Goal: Task Accomplishment & Management: Manage account settings

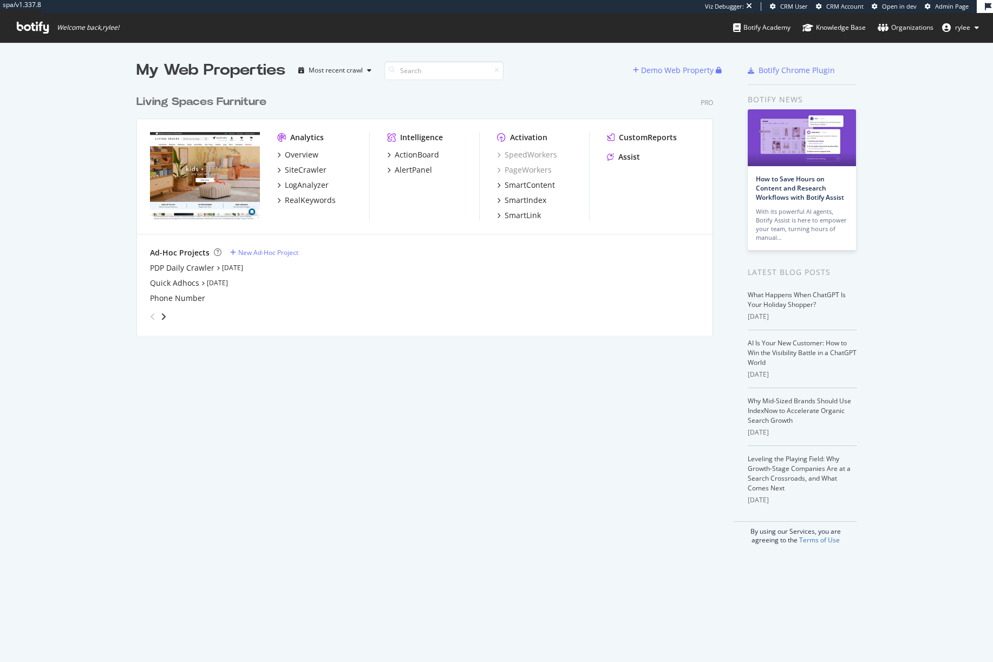
scroll to position [662, 993]
click at [313, 204] on div "RealKeywords" at bounding box center [310, 200] width 51 height 11
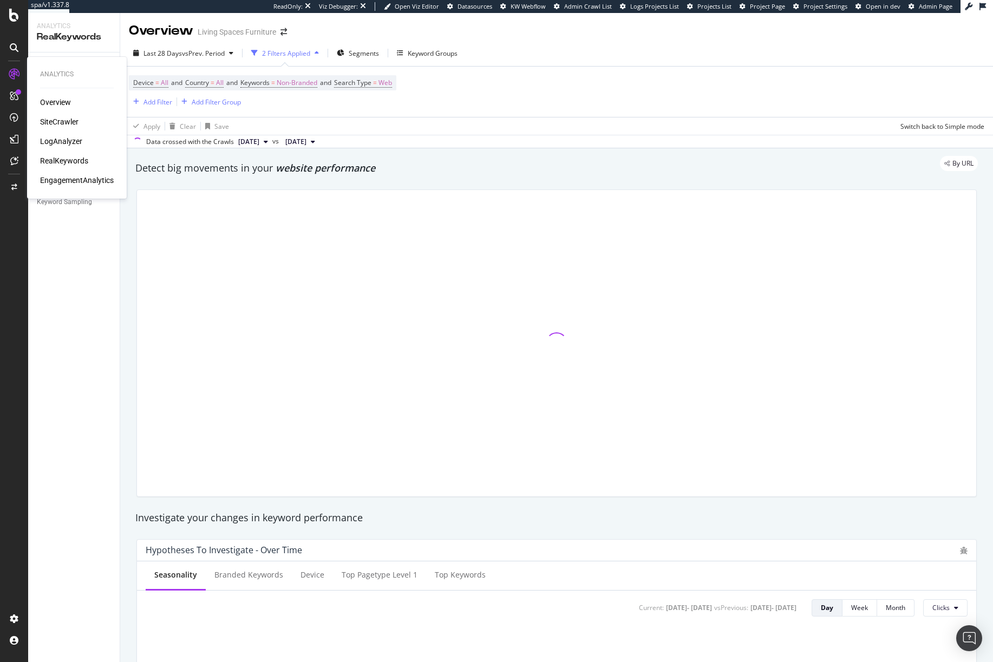
click at [72, 159] on div "RealKeywords" at bounding box center [64, 160] width 48 height 11
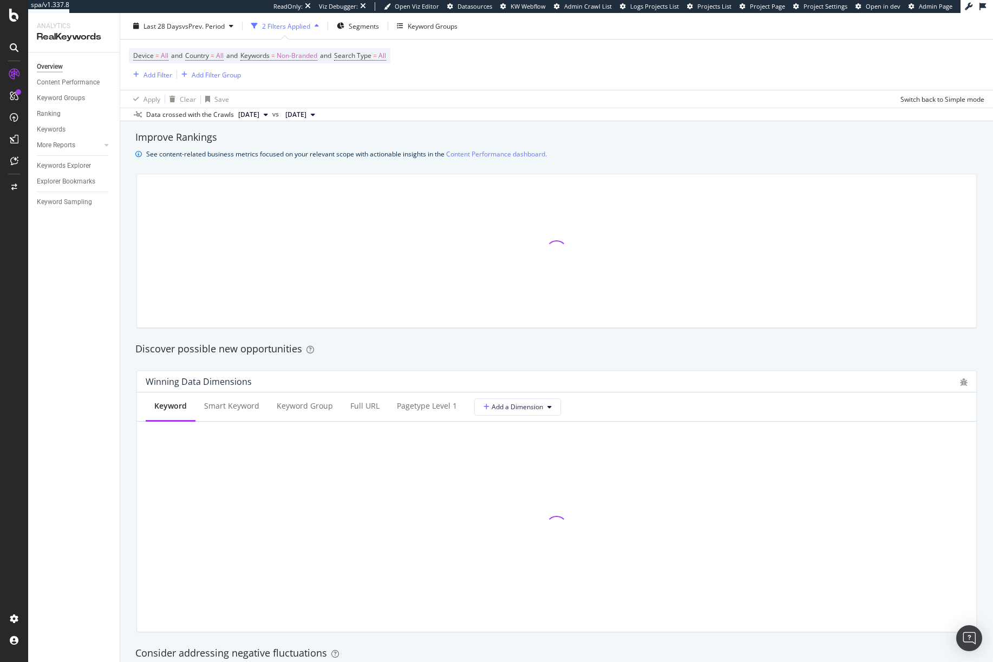
scroll to position [848, 0]
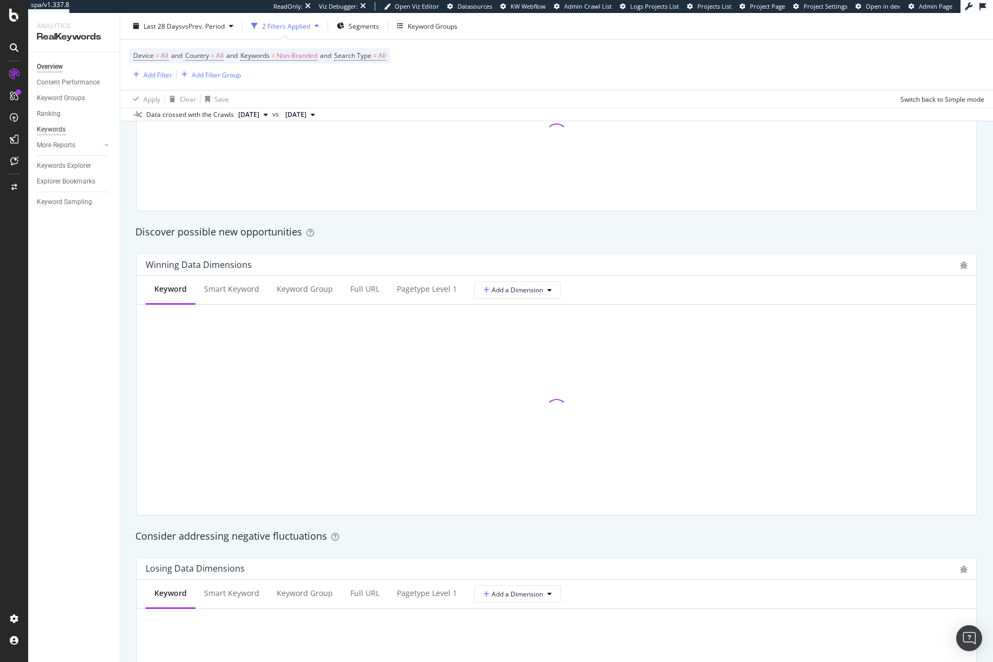
click at [62, 126] on div "Keywords" at bounding box center [51, 129] width 29 height 11
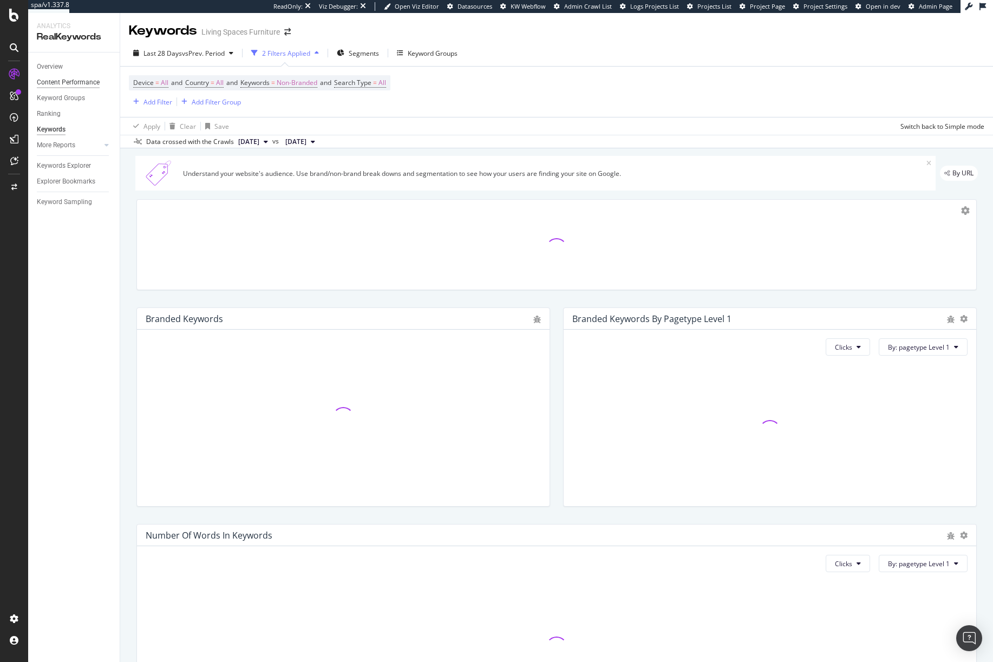
click at [83, 84] on div "Content Performance" at bounding box center [68, 82] width 63 height 11
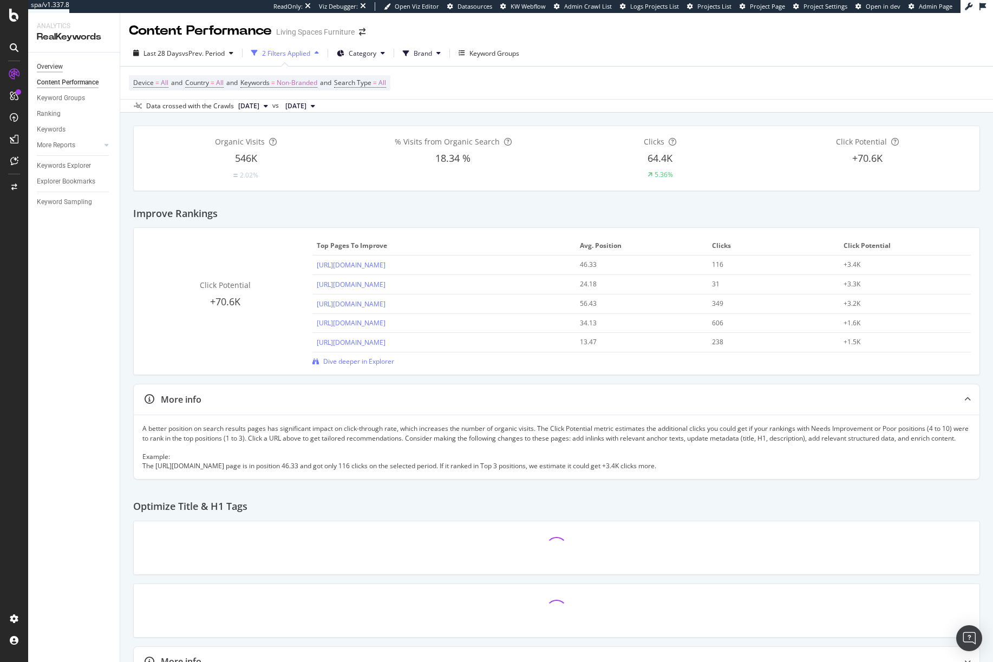
click at [57, 71] on div "Overview" at bounding box center [50, 66] width 26 height 11
click at [57, 68] on div "Overview" at bounding box center [50, 66] width 26 height 11
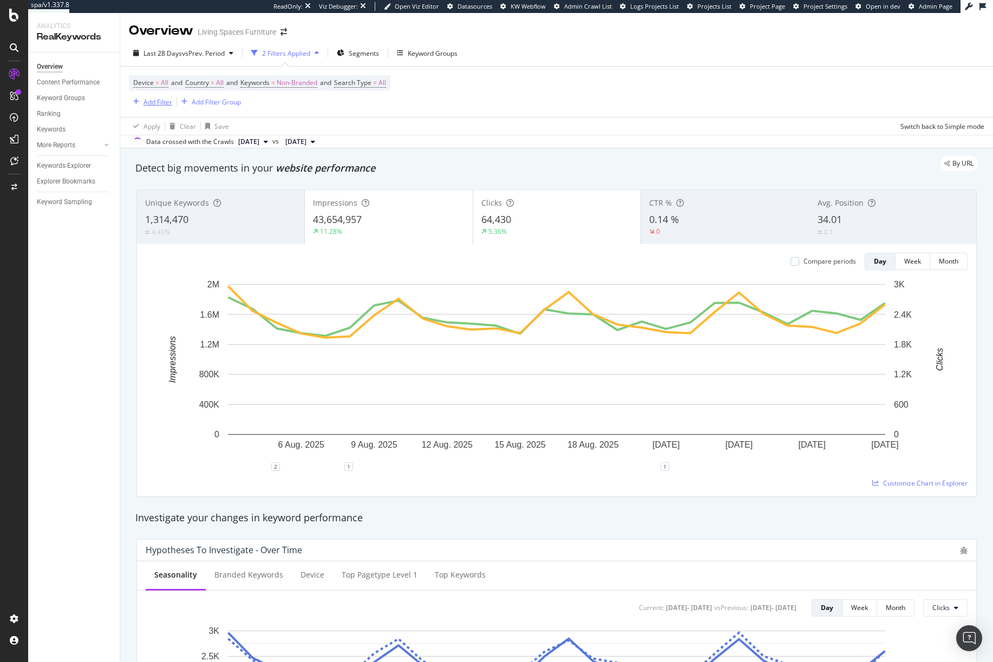
click at [144, 101] on div "Add Filter" at bounding box center [158, 102] width 29 height 9
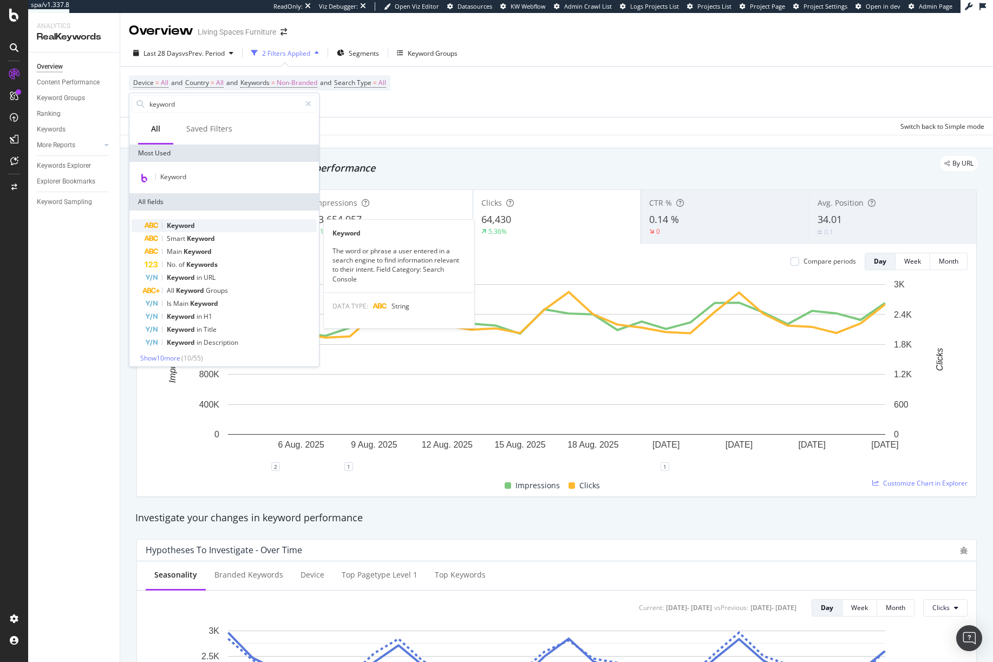
type input "keyword"
click at [205, 225] on div "Keyword" at bounding box center [231, 225] width 172 height 13
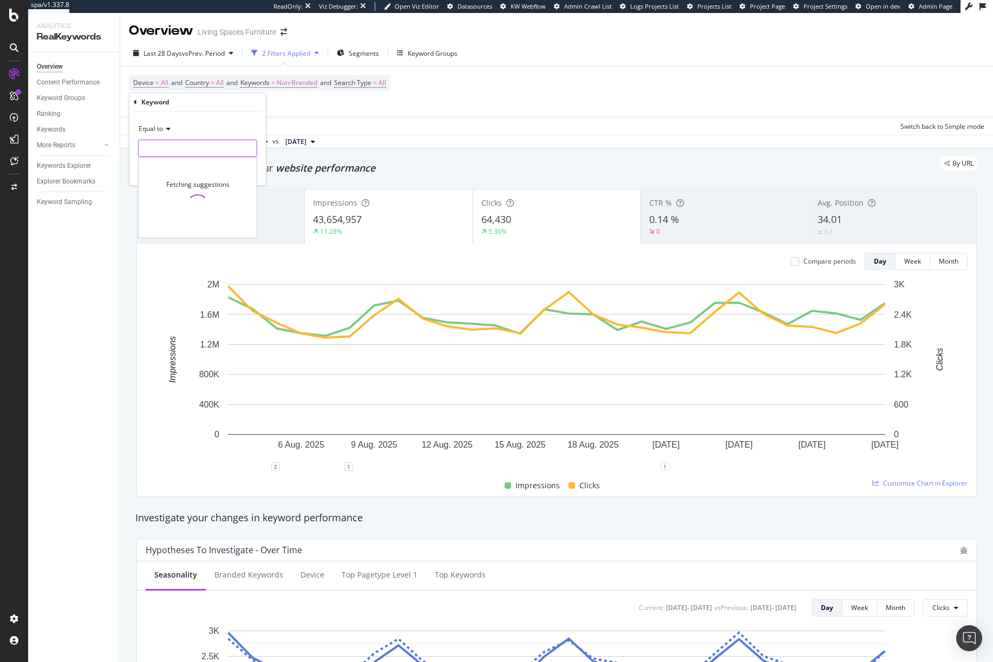
click at [139, 150] on input "text" at bounding box center [198, 148] width 118 height 17
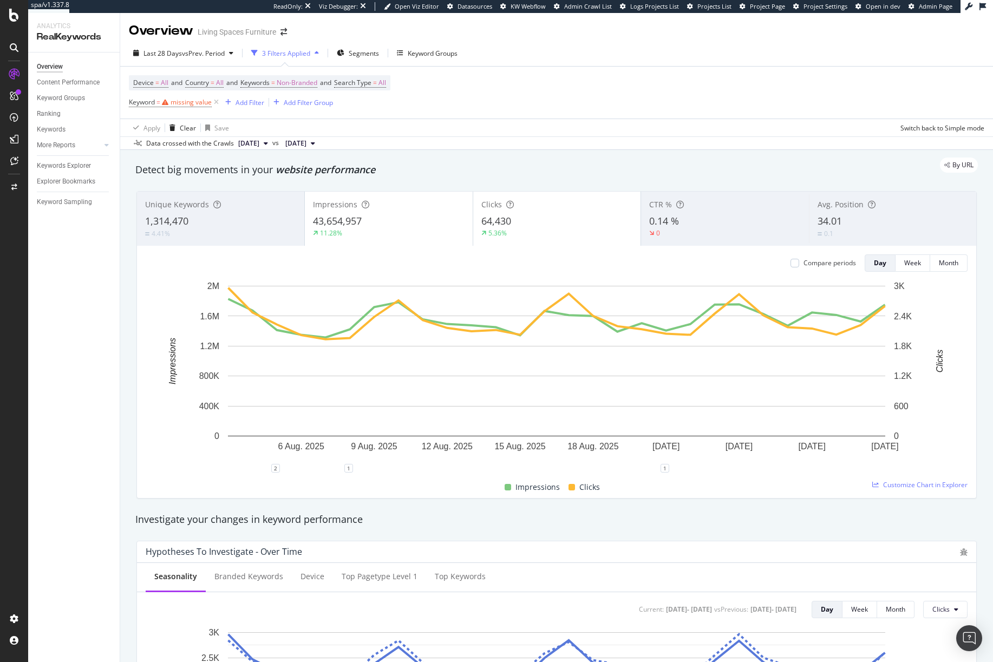
click at [311, 115] on div "Device = All and Country = All and Keywords = Non-Branded and Search Type = All…" at bounding box center [557, 93] width 856 height 52
click at [145, 104] on span "Keyword" at bounding box center [142, 102] width 26 height 9
click at [308, 122] on div "Apply Clear Save Switch back to Simple mode" at bounding box center [556, 128] width 873 height 18
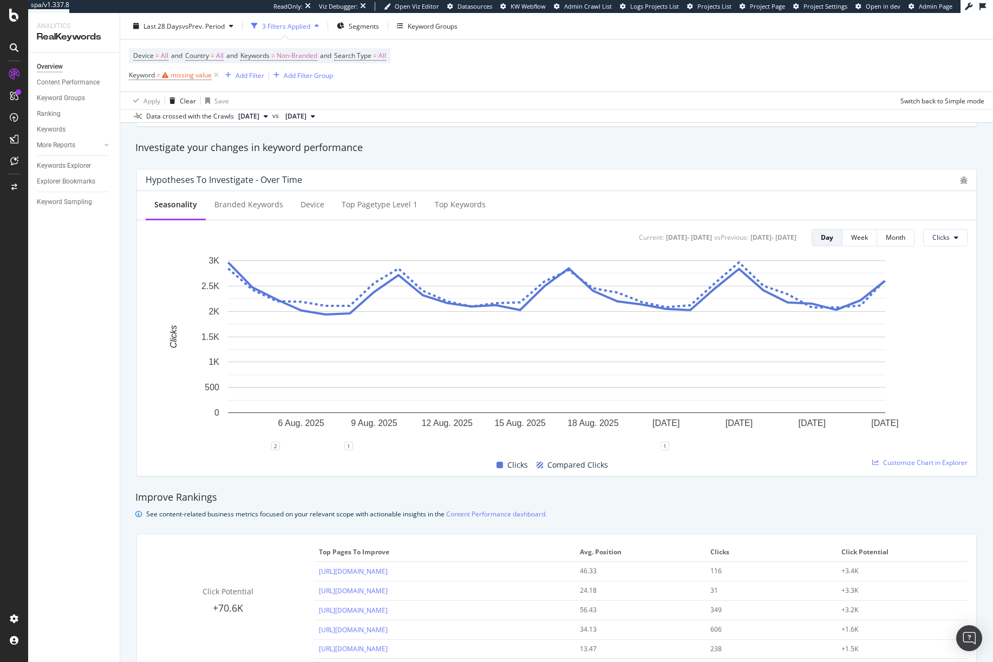
scroll to position [371, 0]
click at [59, 125] on div "Keywords" at bounding box center [51, 129] width 29 height 11
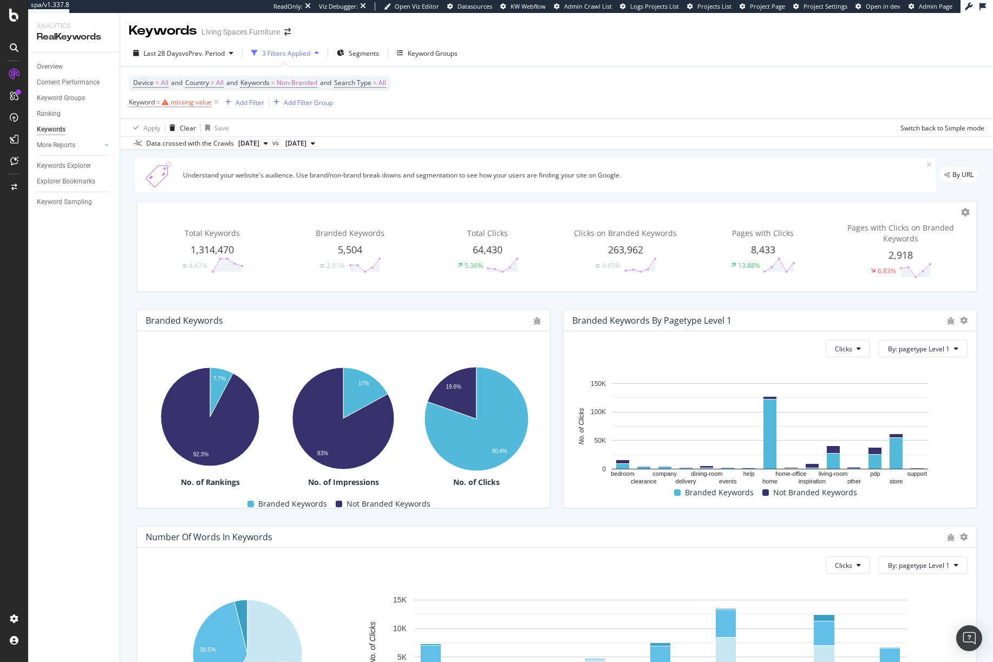
click at [189, 105] on div "missing value" at bounding box center [191, 102] width 41 height 9
click at [135, 102] on icon at bounding box center [135, 101] width 3 height 7
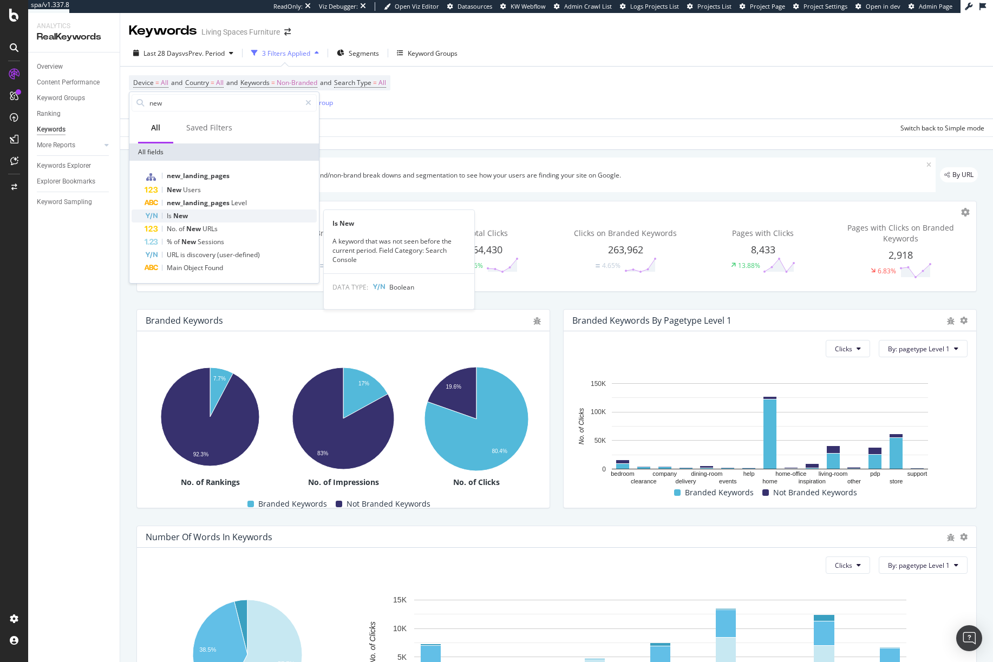
type input "new"
click at [195, 210] on div "Is New" at bounding box center [231, 216] width 172 height 13
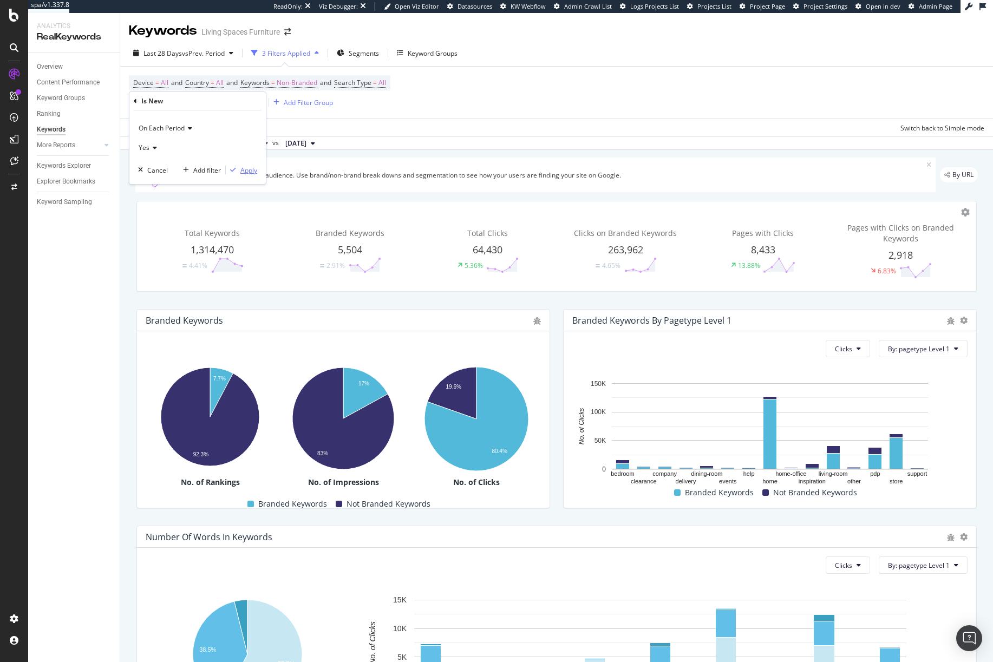
click at [249, 174] on div "Apply" at bounding box center [249, 170] width 17 height 9
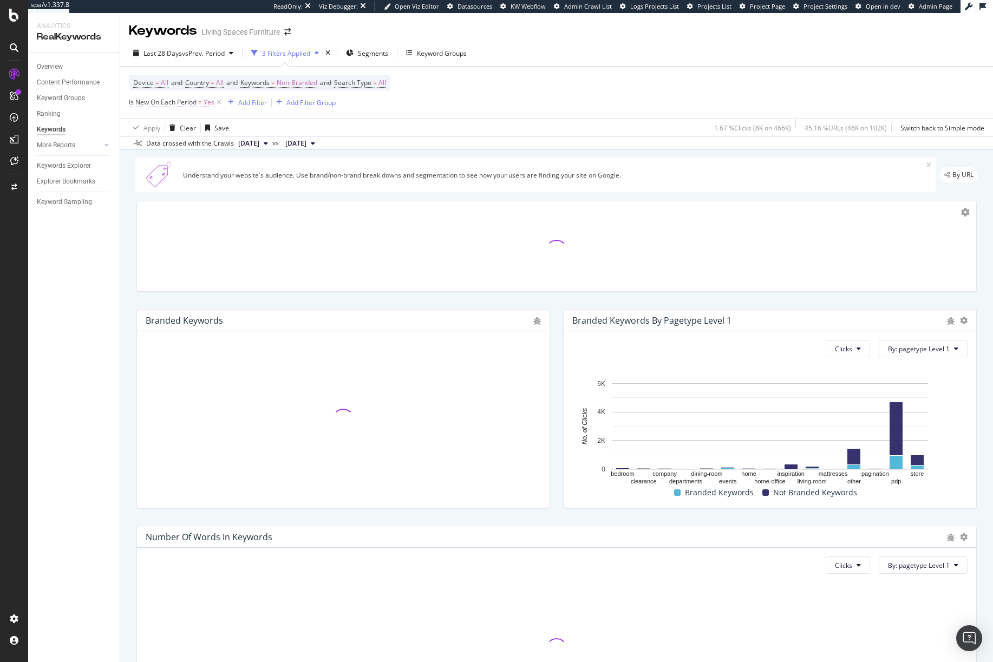
click at [152, 103] on span "Is New On Each Period" at bounding box center [163, 102] width 68 height 9
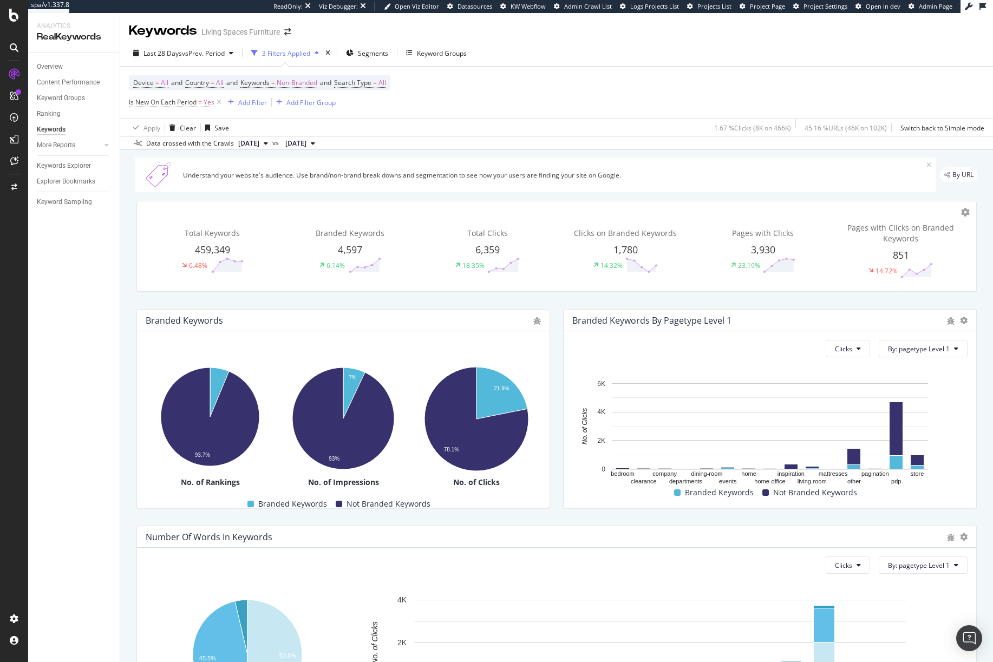
click at [337, 209] on div "Total Keywords 459,349 6.48% Branded Keywords 4,597 6.14% Total Clicks 6,359 18…" at bounding box center [557, 247] width 840 height 90
click at [319, 185] on div "Understand your website's audience. Use brand/non-brand break downs and segment…" at bounding box center [535, 175] width 801 height 35
click at [54, 67] on div "Overview" at bounding box center [50, 66] width 26 height 11
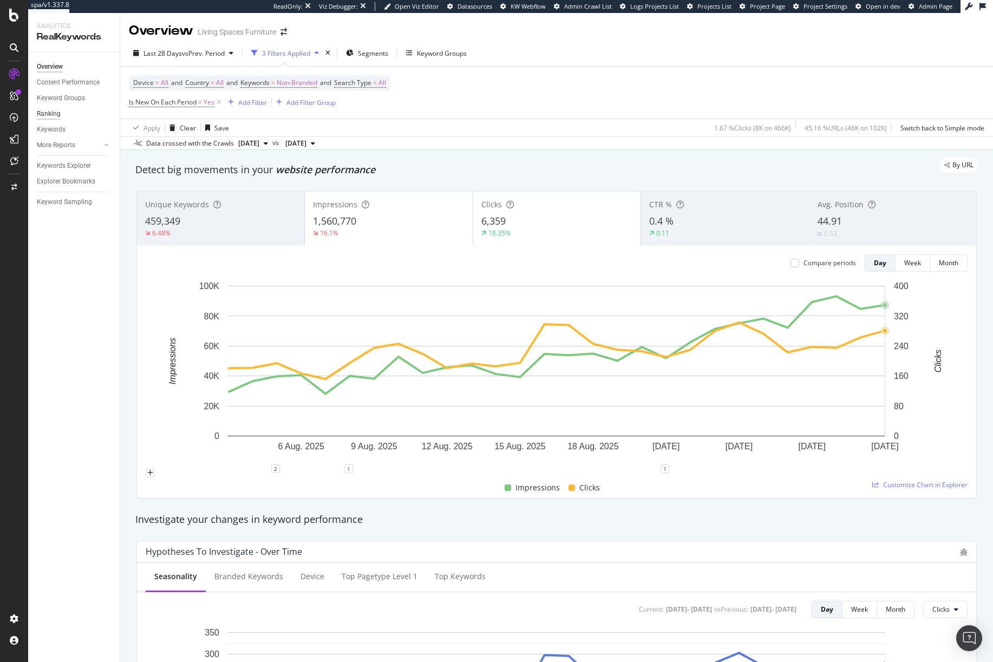
click at [53, 112] on div "Ranking" at bounding box center [49, 113] width 24 height 11
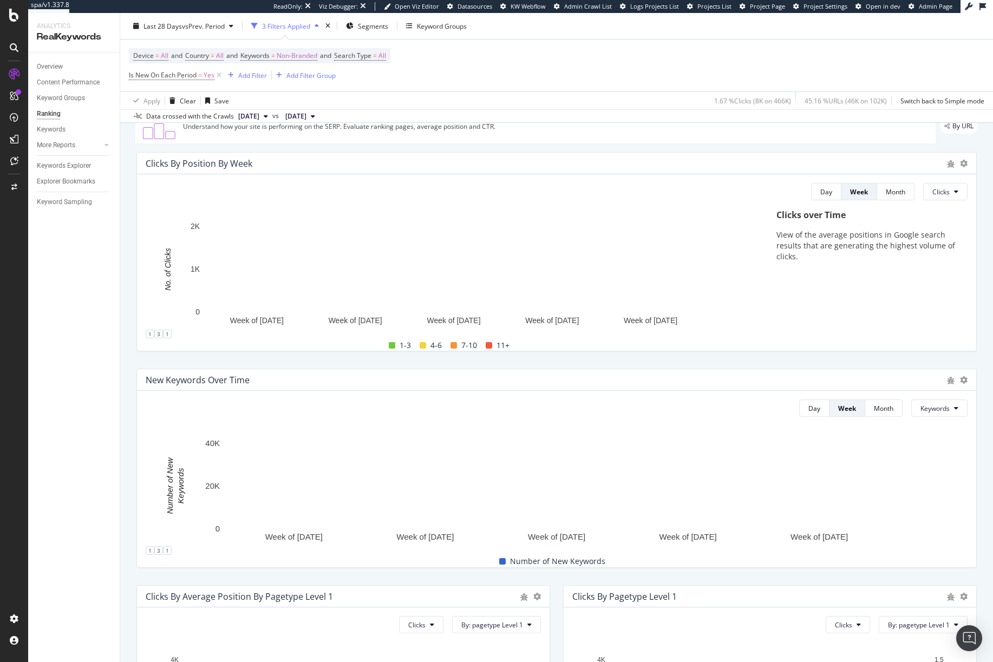
scroll to position [50, 0]
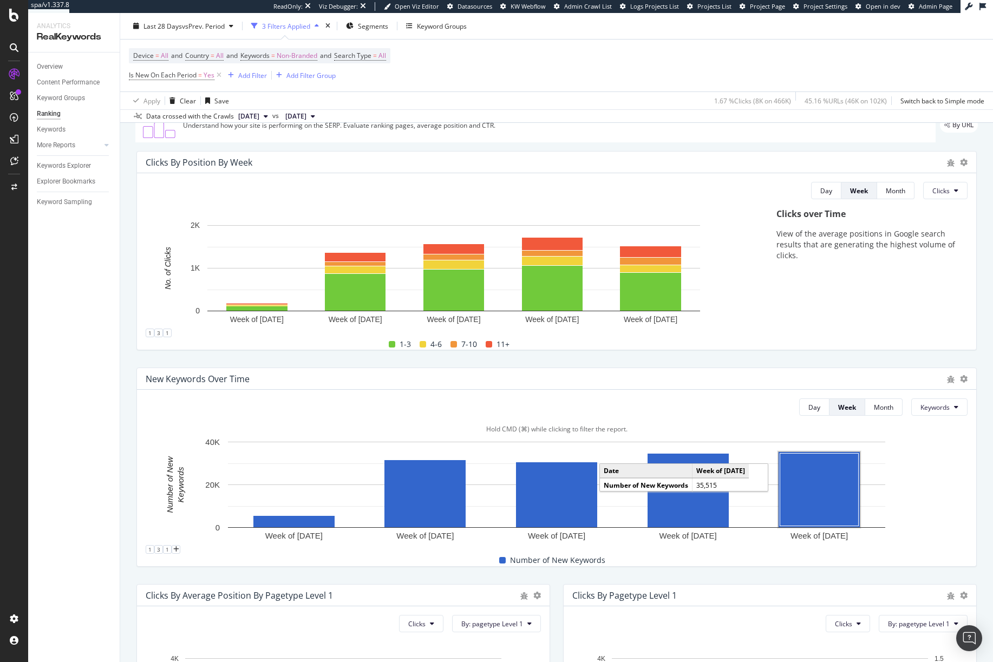
click at [807, 496] on rect "A chart." at bounding box center [820, 490] width 79 height 73
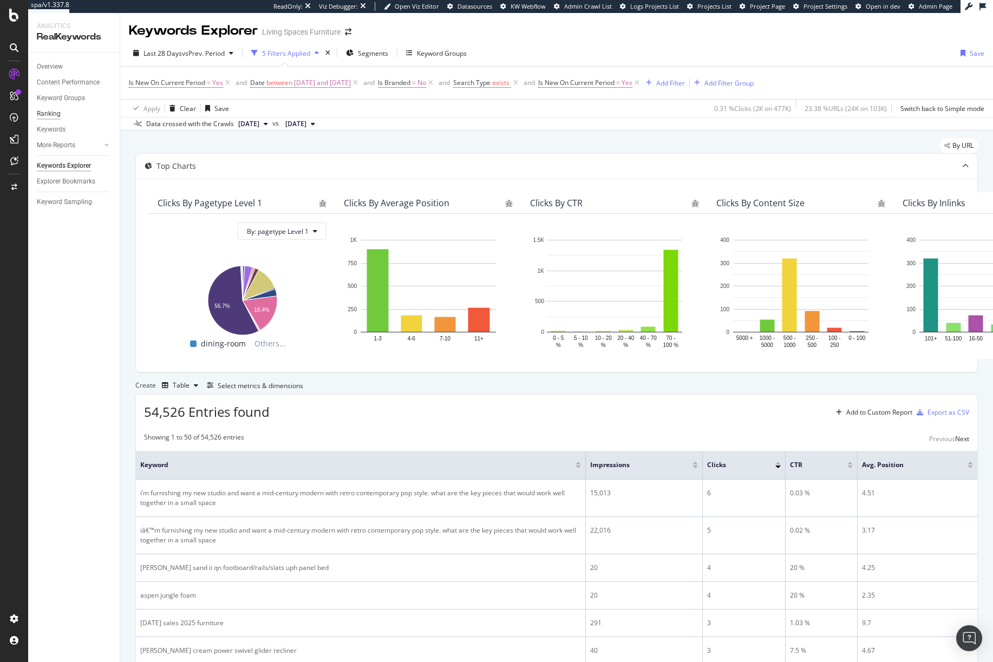
click at [56, 117] on div "Ranking" at bounding box center [49, 113] width 24 height 11
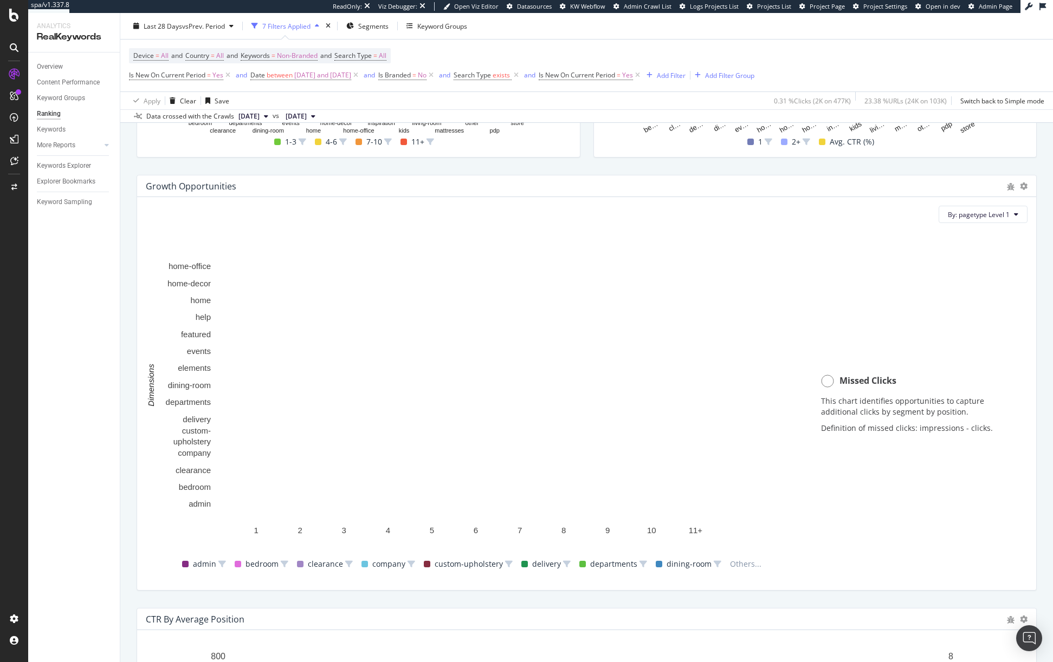
scroll to position [678, 0]
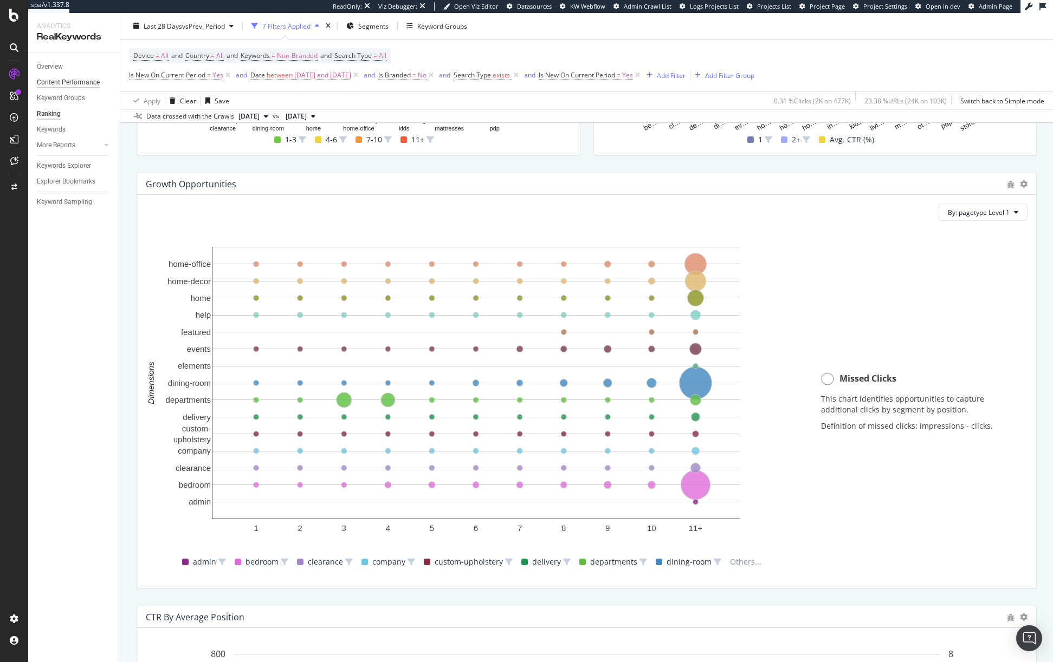
click at [67, 80] on div "Content Performance" at bounding box center [68, 82] width 63 height 11
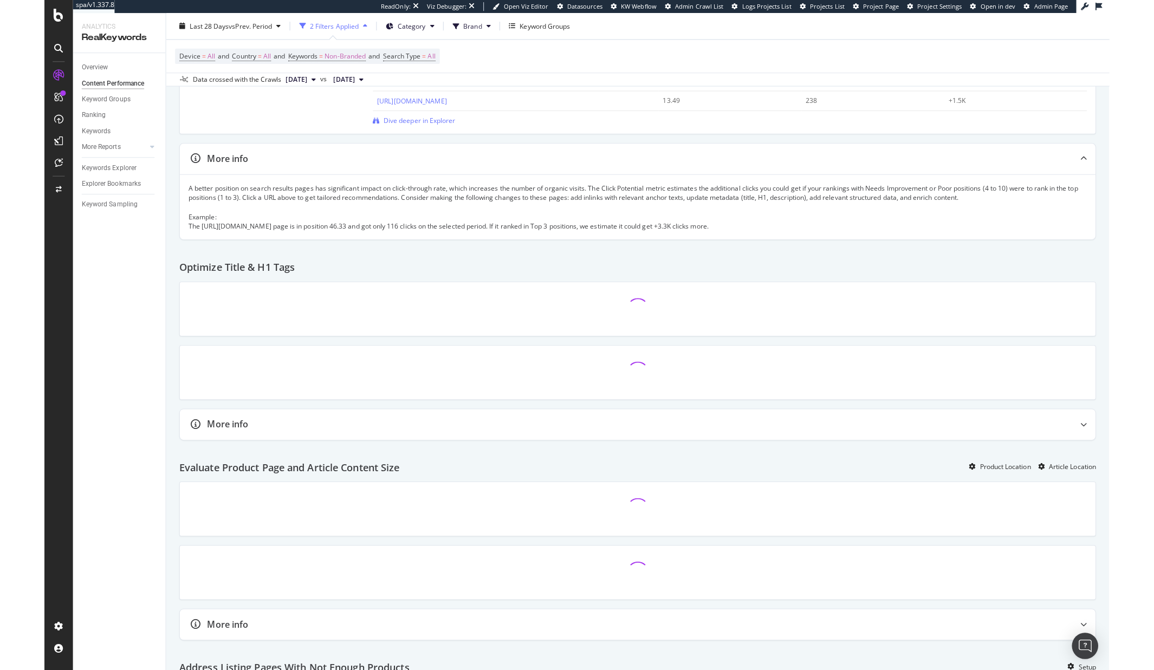
scroll to position [243, 0]
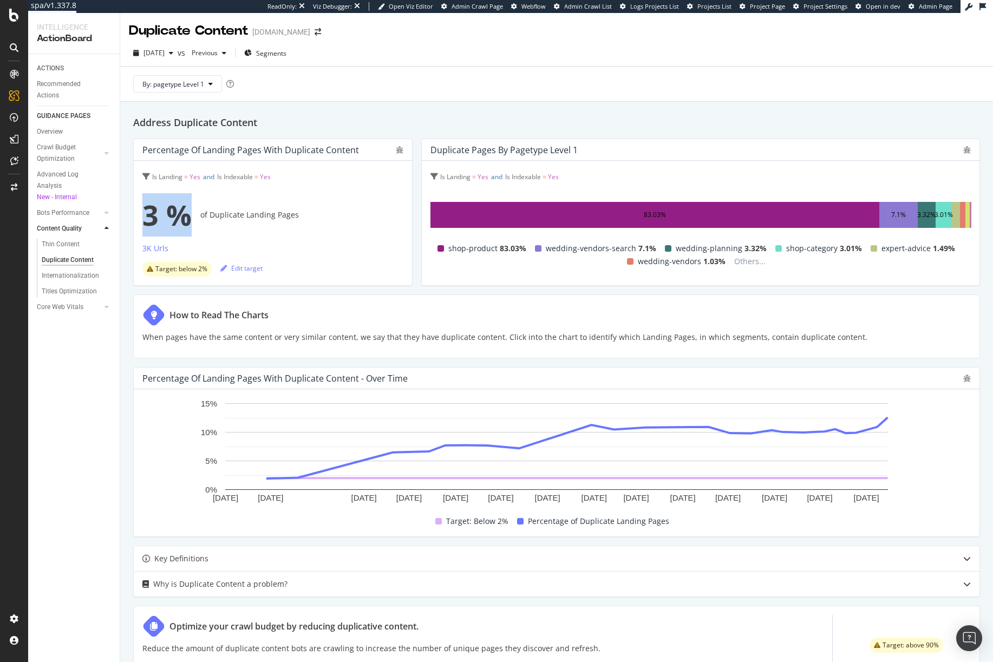
drag, startPoint x: 142, startPoint y: 212, endPoint x: 352, endPoint y: 232, distance: 210.1
click at [353, 232] on div "3 % of Duplicate Landing Pages" at bounding box center [272, 214] width 261 height 43
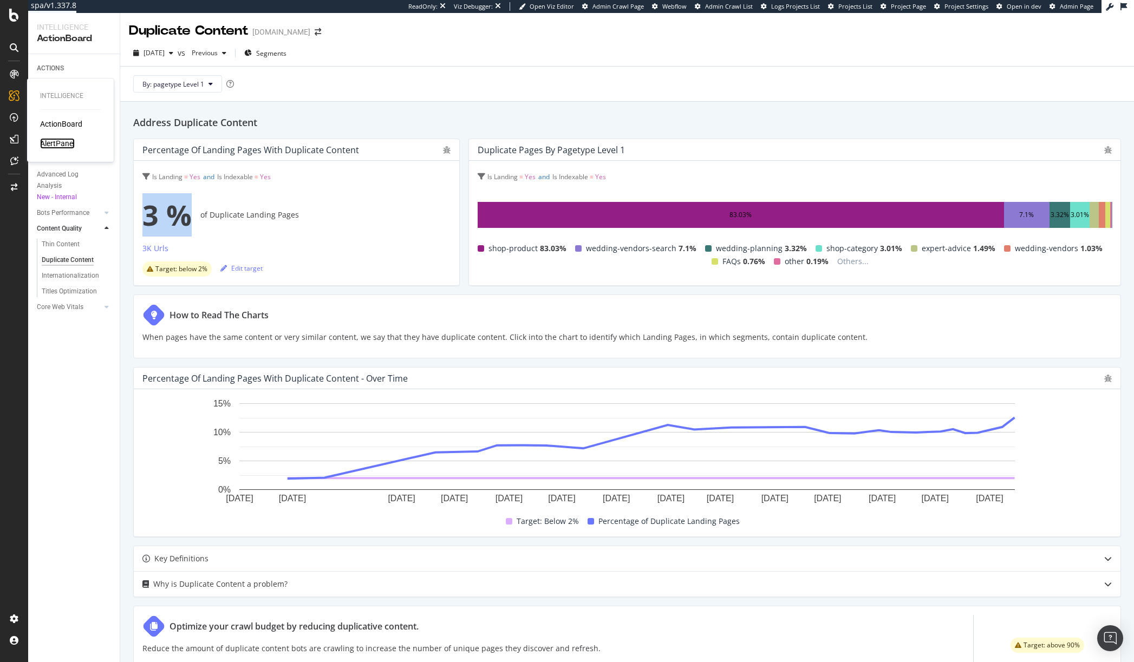
click at [63, 140] on div "AlertPanel" at bounding box center [57, 143] width 35 height 11
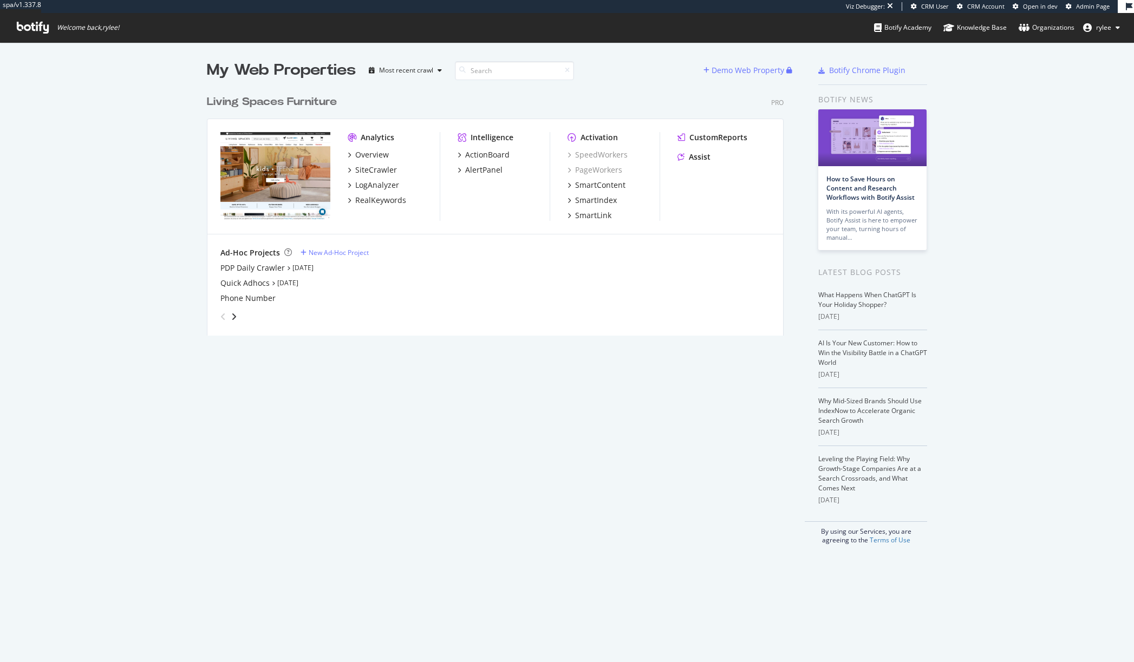
scroll to position [255, 586]
click at [478, 173] on div "AlertPanel" at bounding box center [483, 170] width 37 height 11
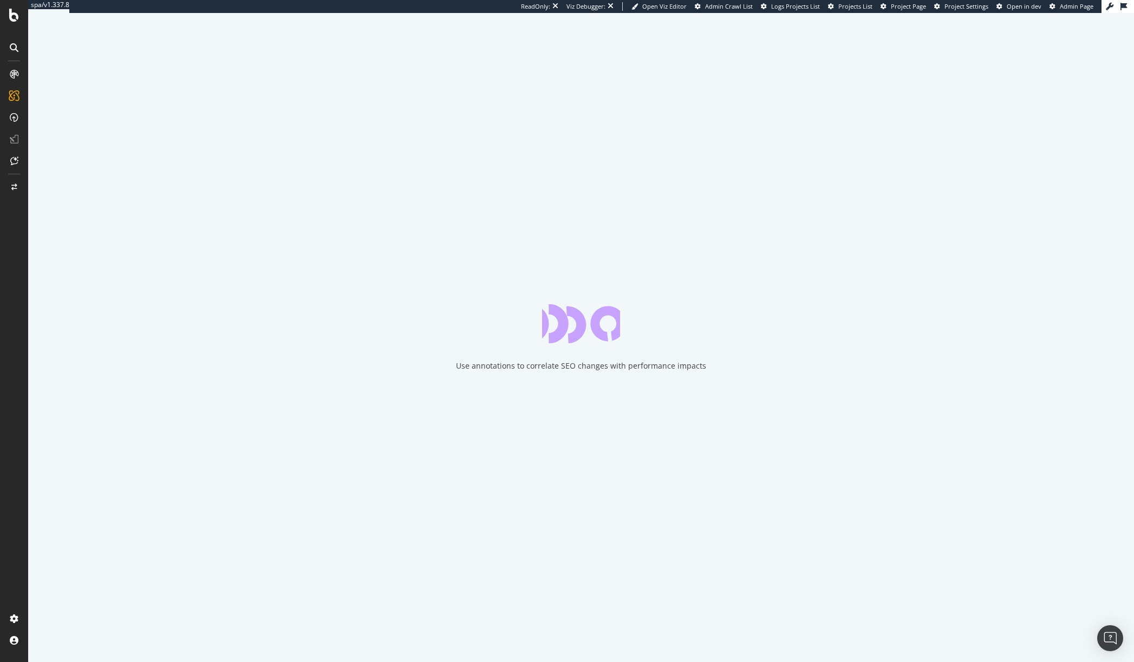
click at [478, 173] on div "Use annotations to correlate SEO changes with performance impacts" at bounding box center [581, 337] width 1106 height 649
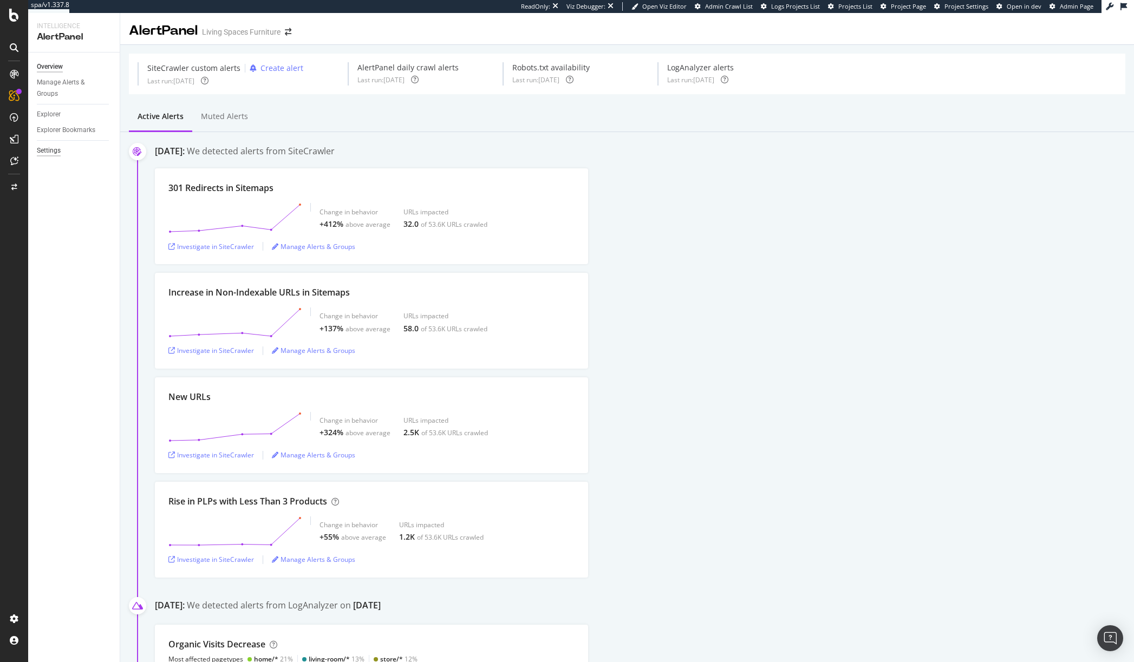
click at [57, 153] on div "Settings" at bounding box center [49, 150] width 24 height 11
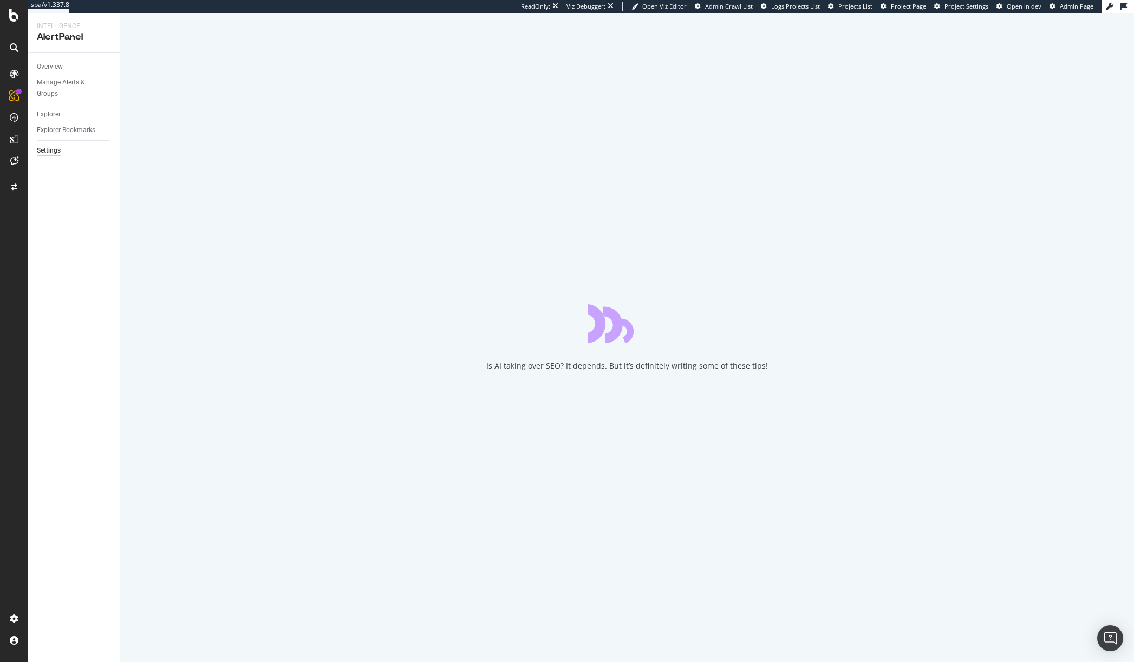
select select "21"
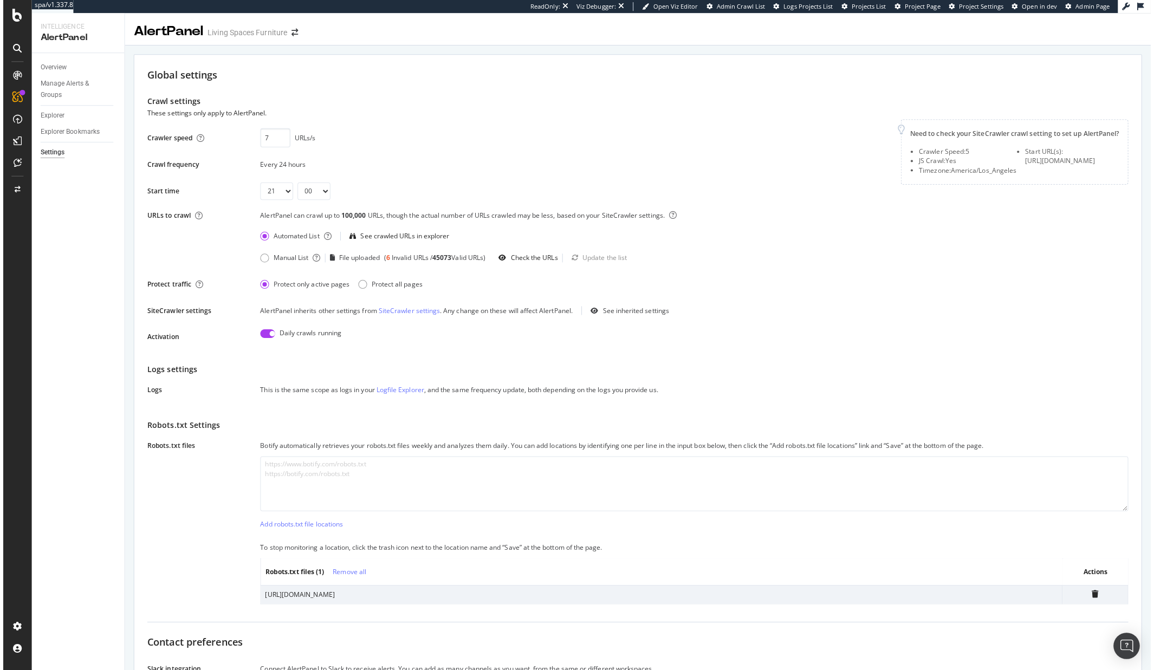
scroll to position [1, 0]
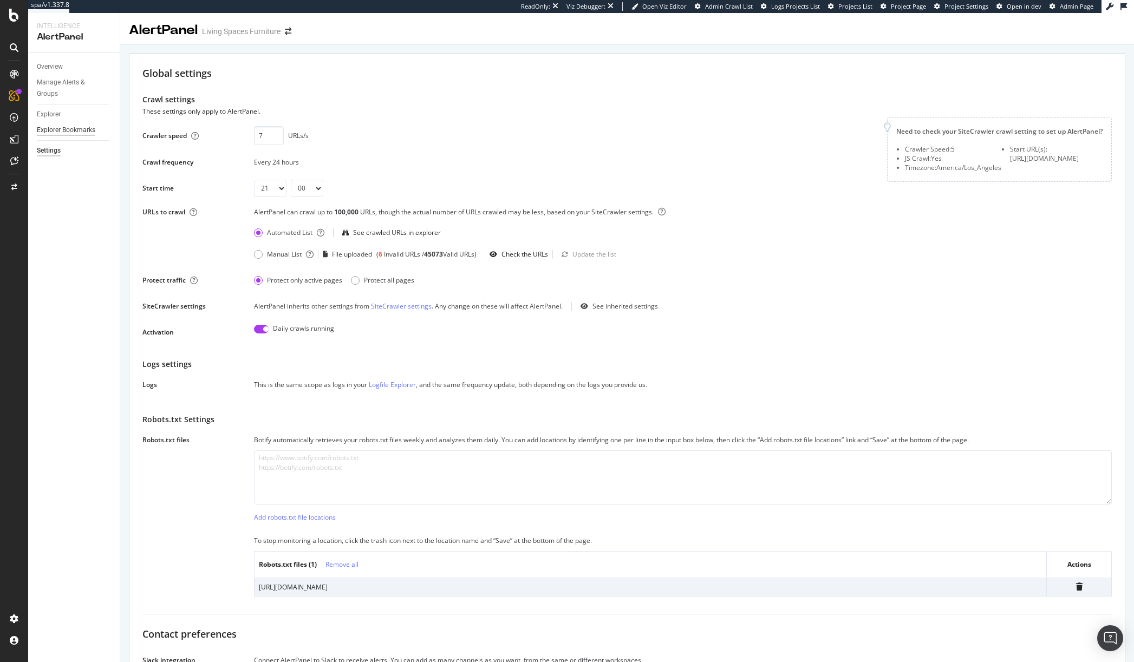
click at [80, 126] on div "Explorer Bookmarks" at bounding box center [66, 130] width 59 height 11
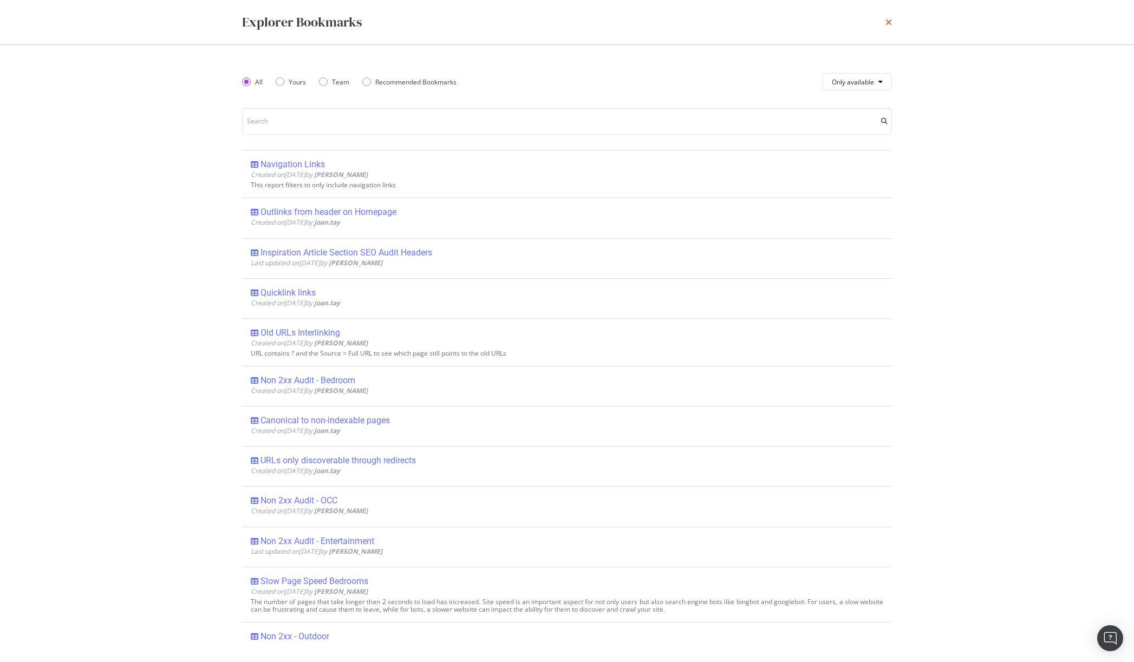
click at [887, 24] on icon "times" at bounding box center [889, 22] width 7 height 9
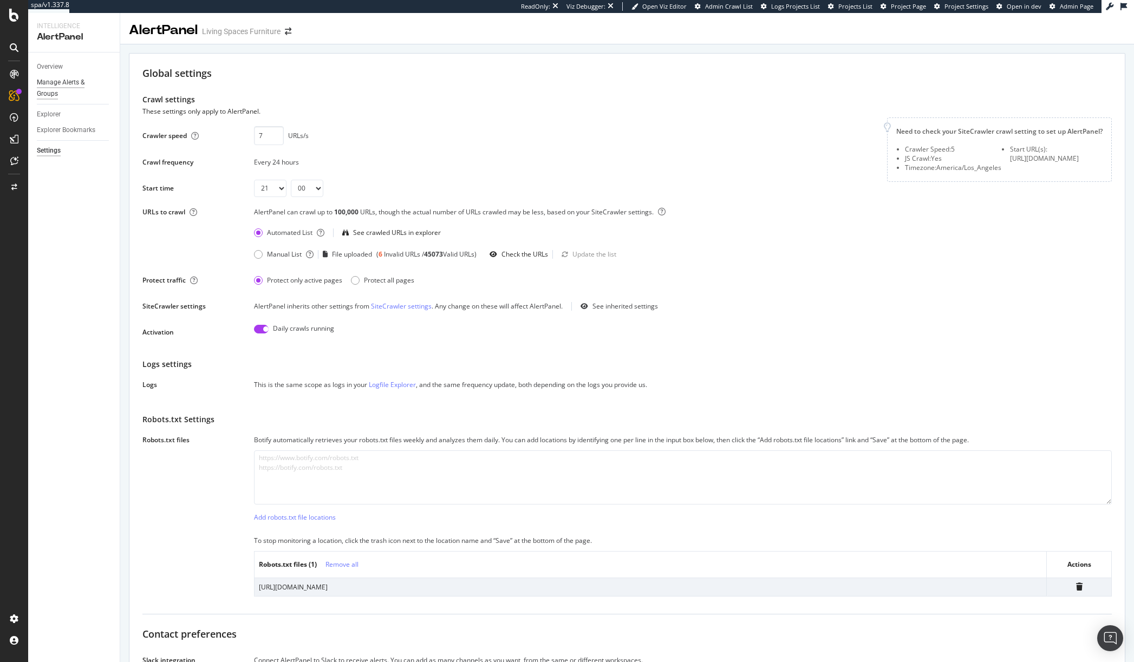
click at [60, 95] on div "Manage Alerts & Groups" at bounding box center [69, 88] width 65 height 23
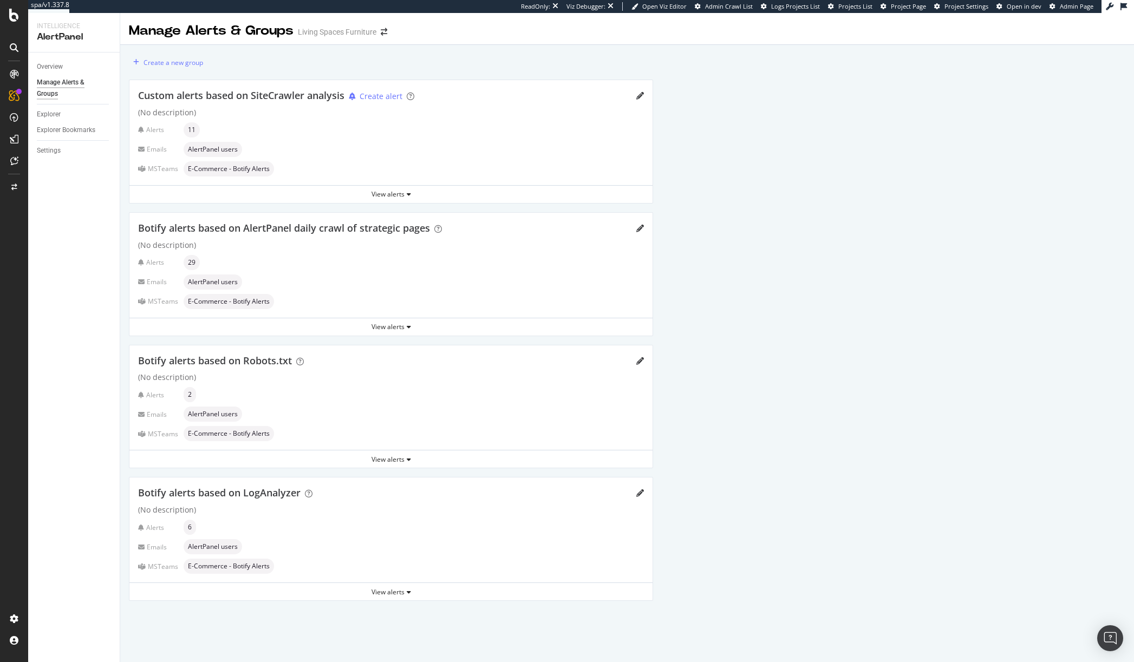
click at [637, 101] on div "Custom alerts based on SiteCrawler analysis Create alert" at bounding box center [391, 96] width 506 height 14
click at [638, 94] on icon "pencil" at bounding box center [640, 96] width 8 height 8
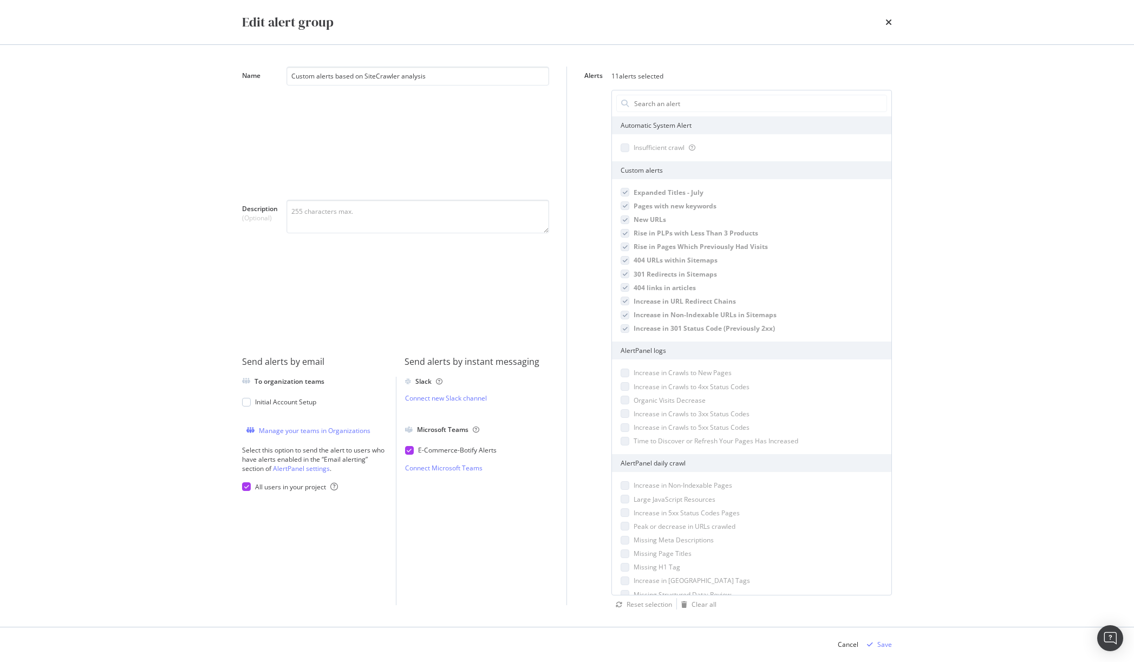
click at [884, 21] on div "Edit alert group" at bounding box center [567, 22] width 650 height 18
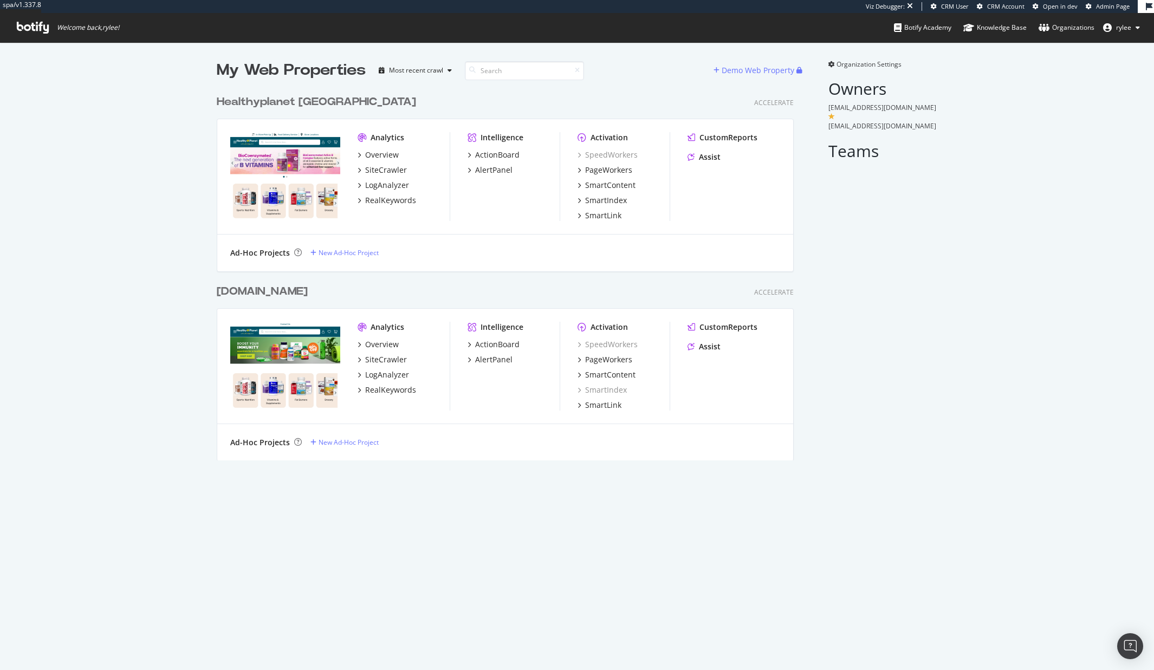
scroll to position [379, 586]
click at [393, 171] on div "SiteCrawler" at bounding box center [386, 170] width 42 height 11
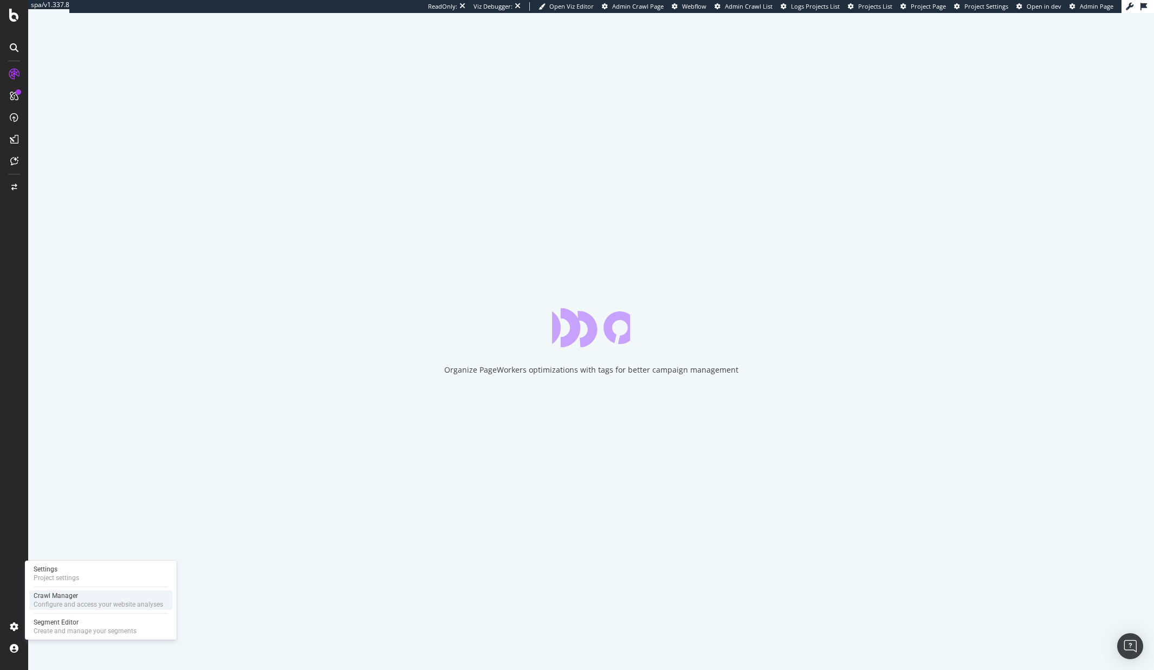
click at [64, 602] on div "Configure and access your website analyses" at bounding box center [98, 604] width 129 height 9
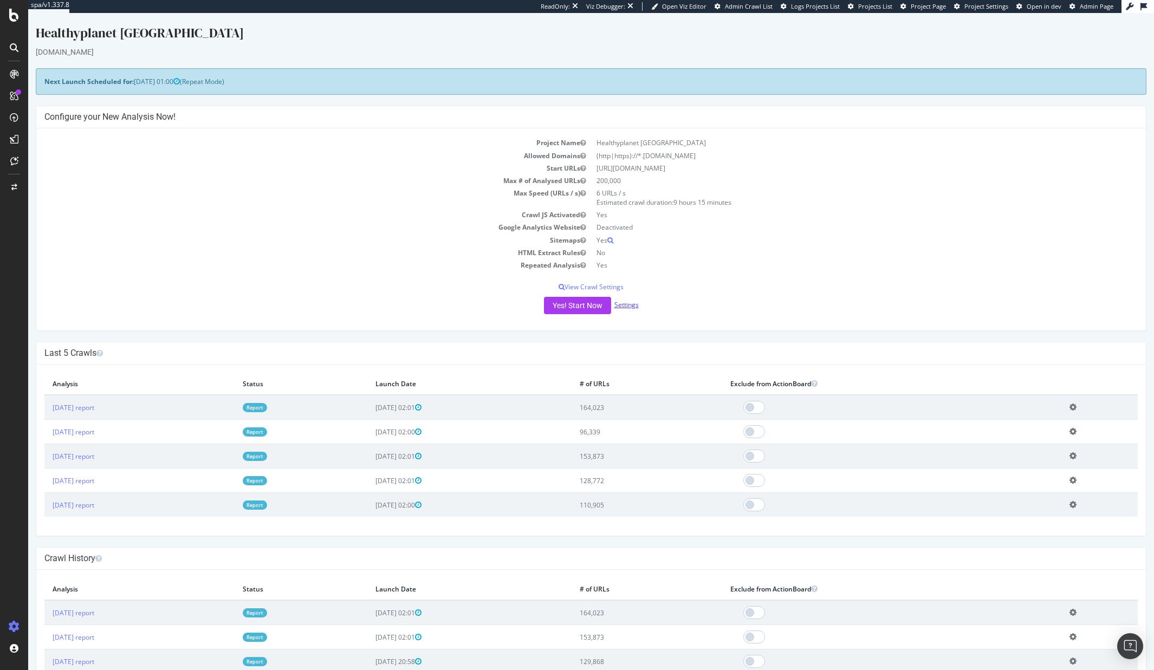
click at [631, 304] on link "Settings" at bounding box center [626, 304] width 24 height 9
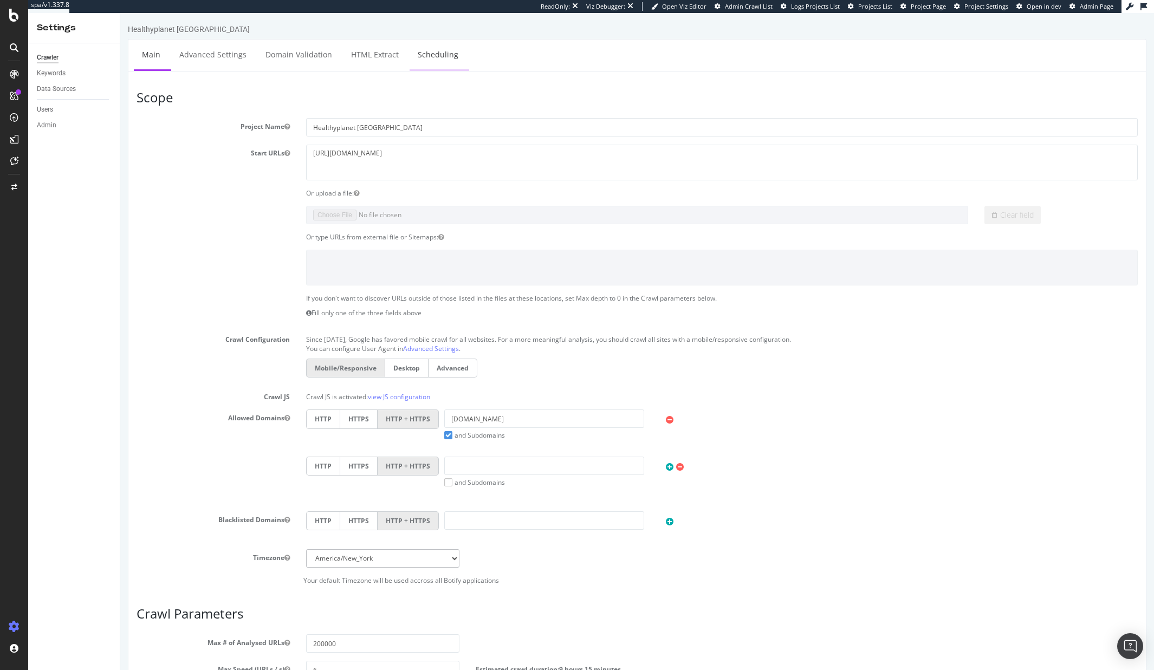
click at [446, 61] on link "Scheduling" at bounding box center [438, 55] width 57 height 30
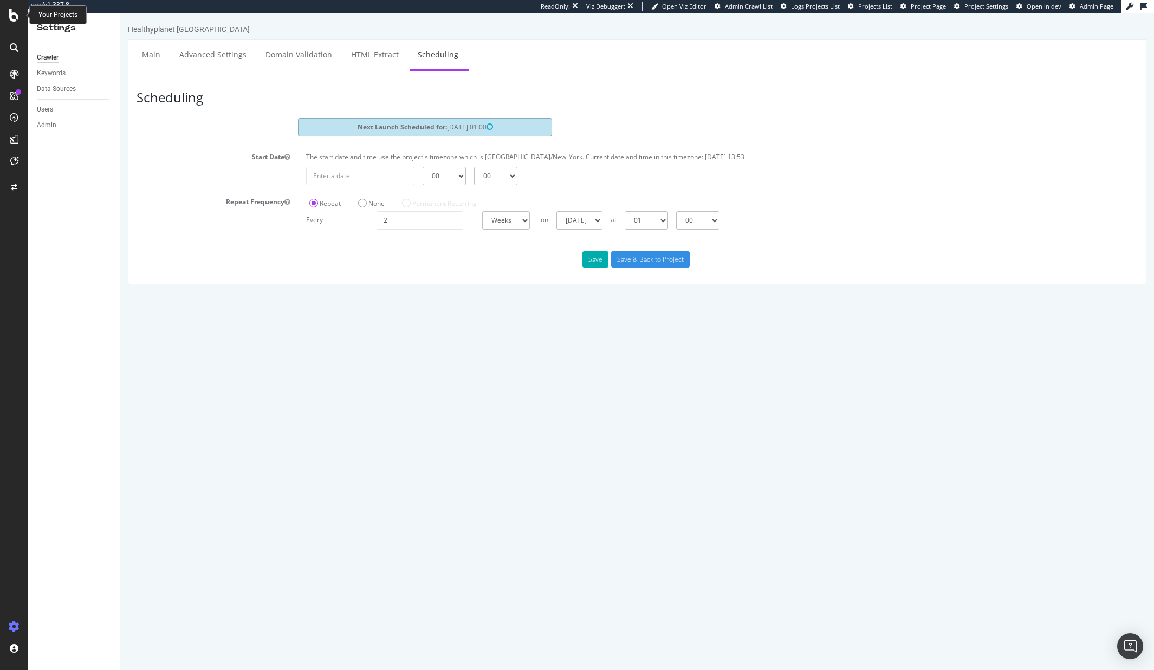
click at [17, 11] on icon at bounding box center [14, 15] width 10 height 13
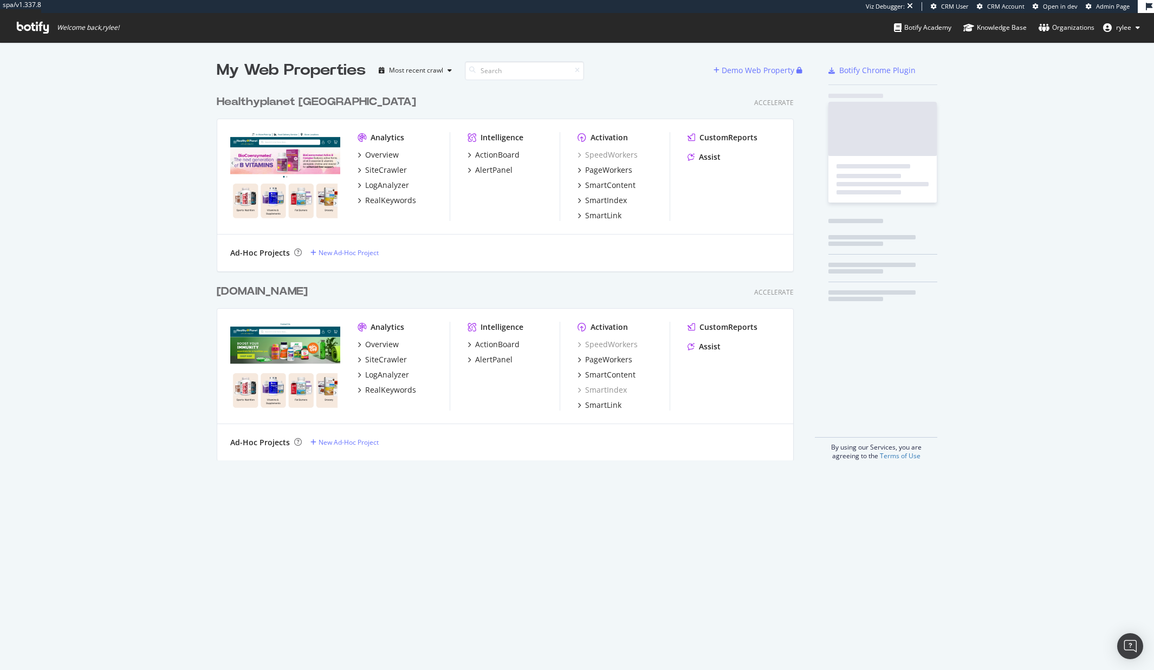
scroll to position [379, 586]
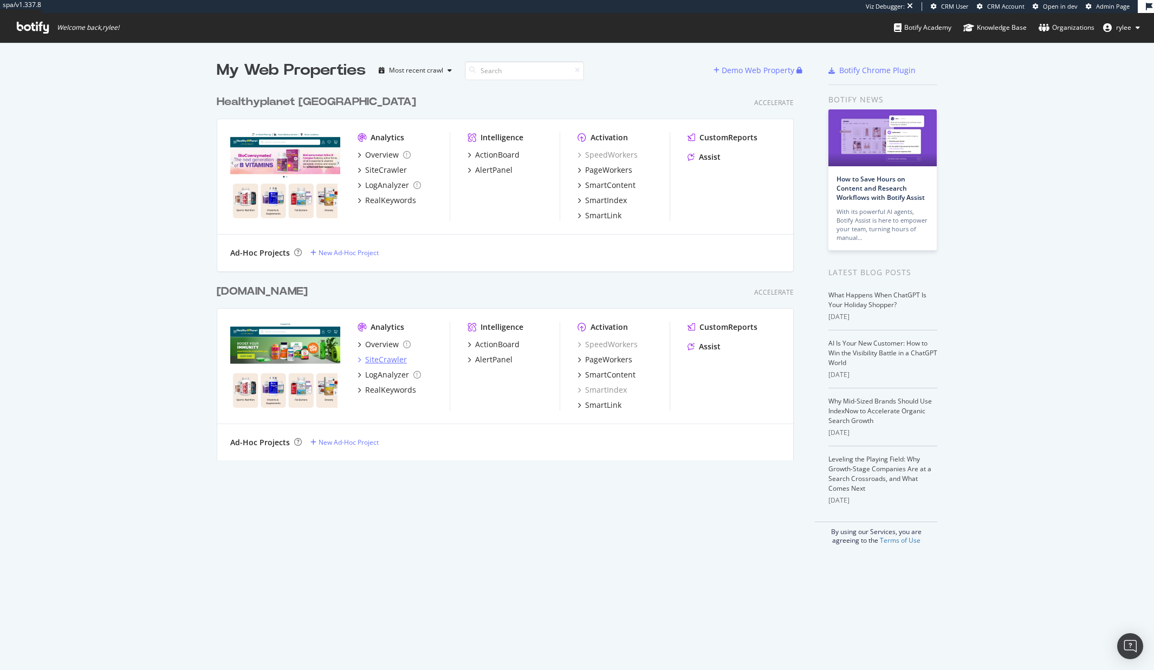
click at [387, 360] on div "SiteCrawler" at bounding box center [386, 359] width 42 height 11
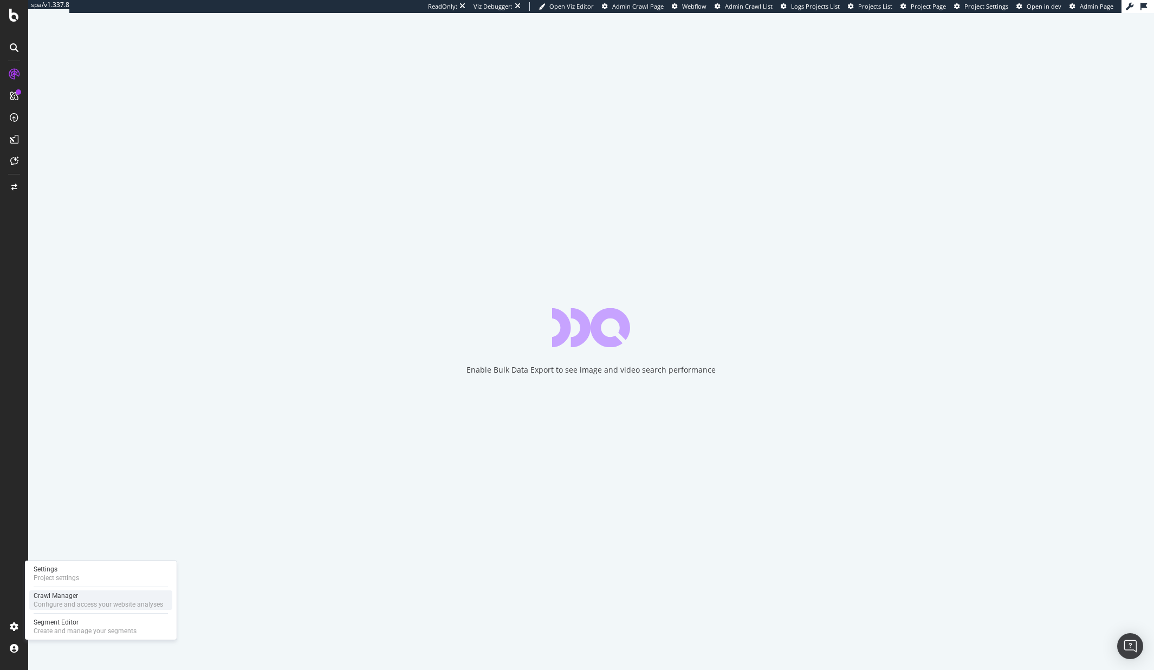
click at [66, 599] on div "Crawl Manager" at bounding box center [98, 596] width 129 height 9
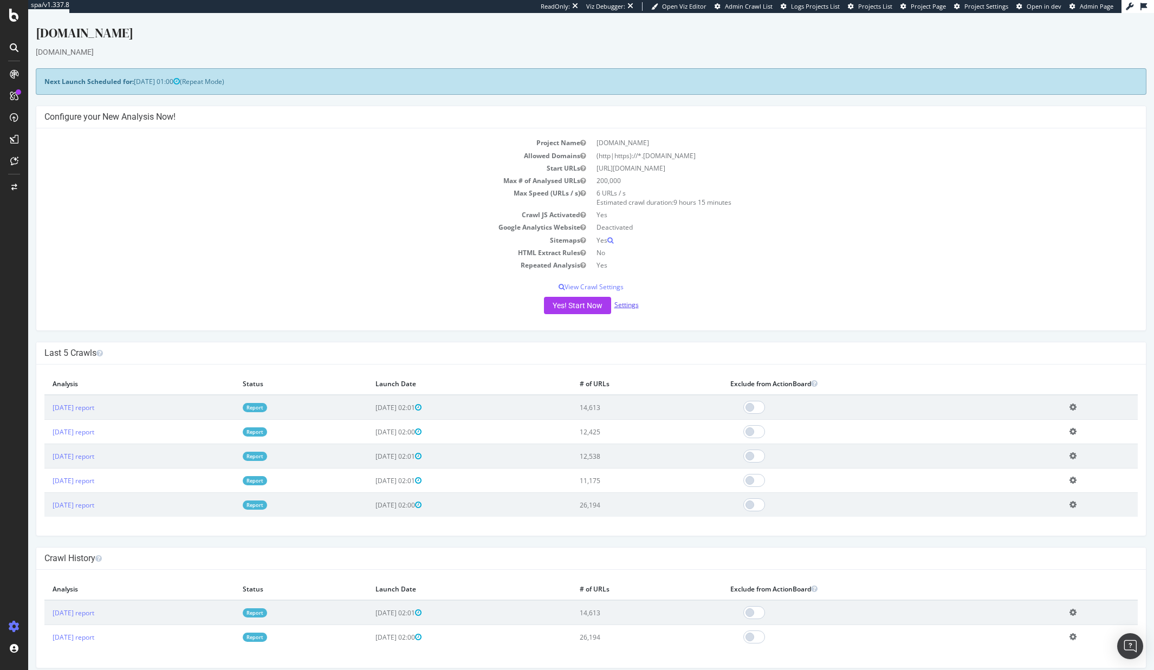
click at [626, 302] on link "Settings" at bounding box center [626, 304] width 24 height 9
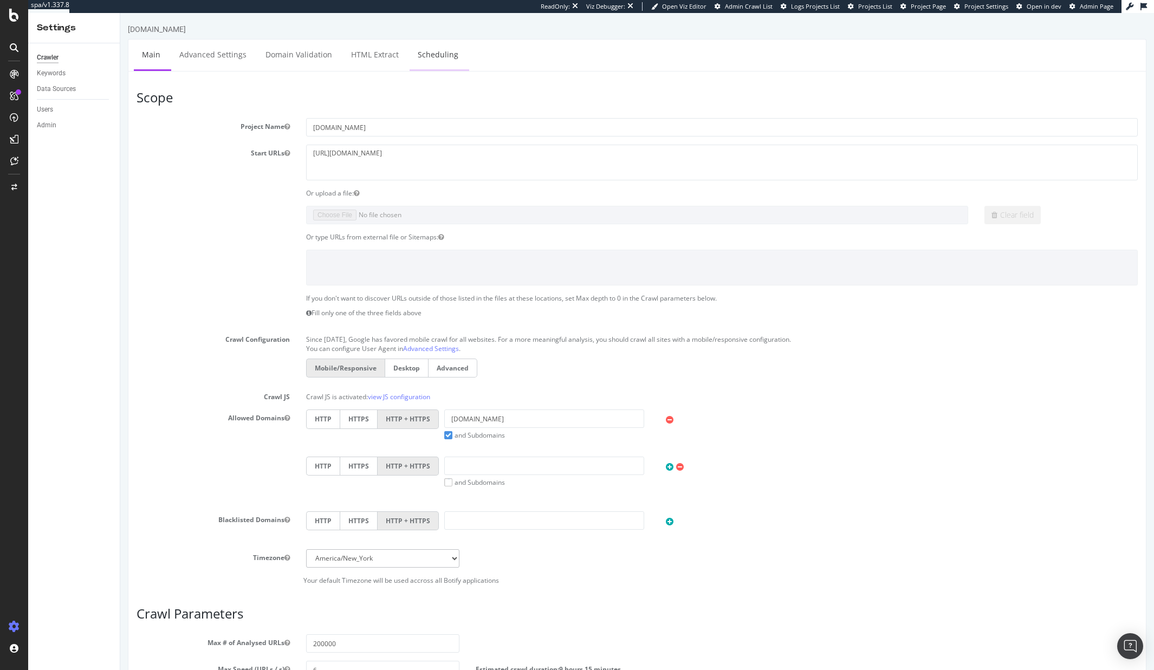
click at [450, 60] on link "Scheduling" at bounding box center [438, 55] width 57 height 30
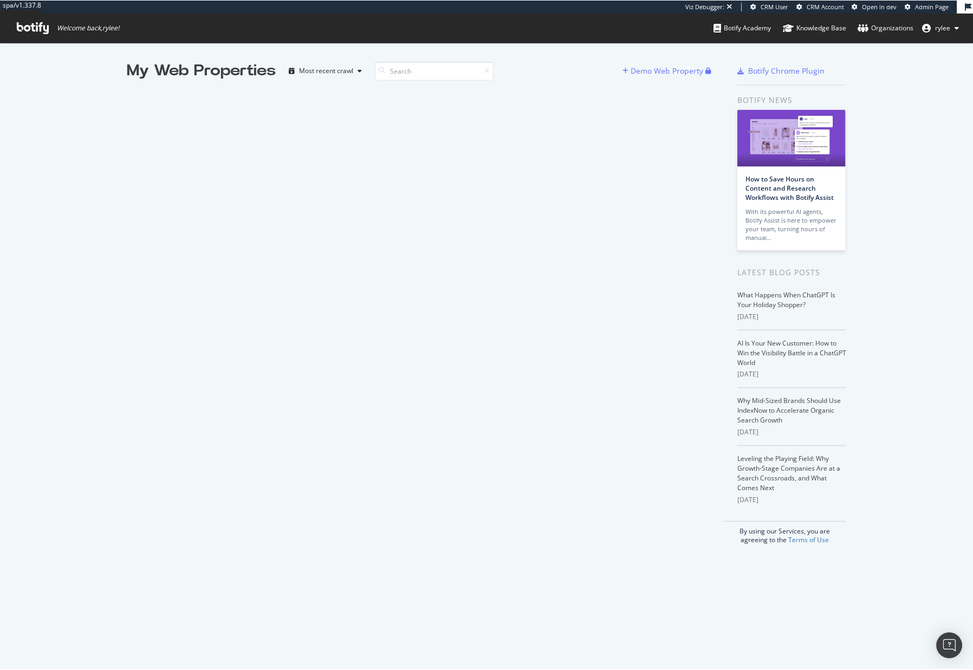
scroll to position [670, 973]
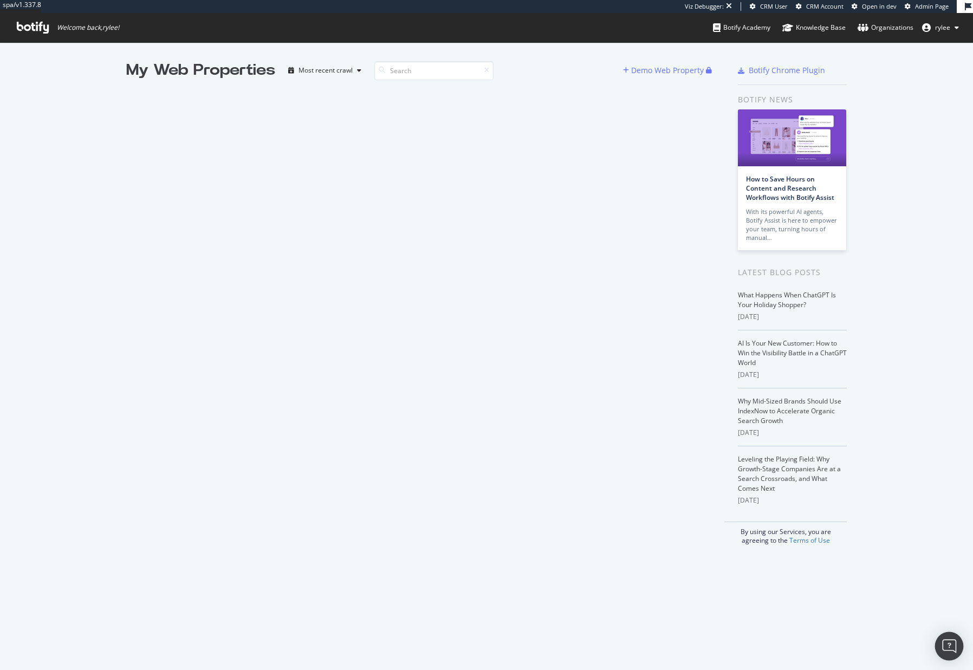
click at [942, 647] on div "Open Intercom Messenger" at bounding box center [949, 646] width 29 height 29
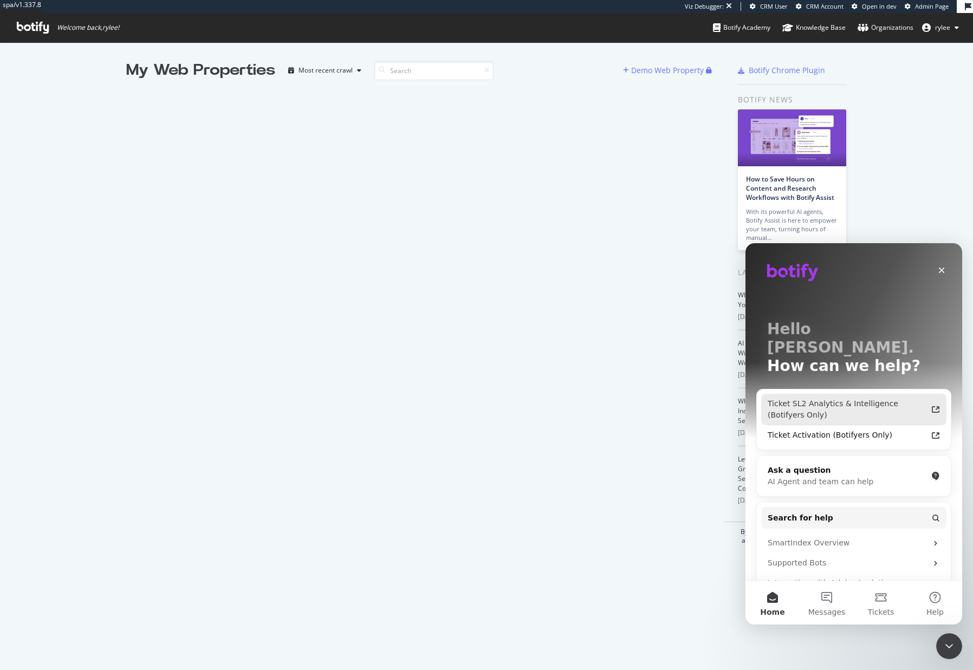
scroll to position [0, 0]
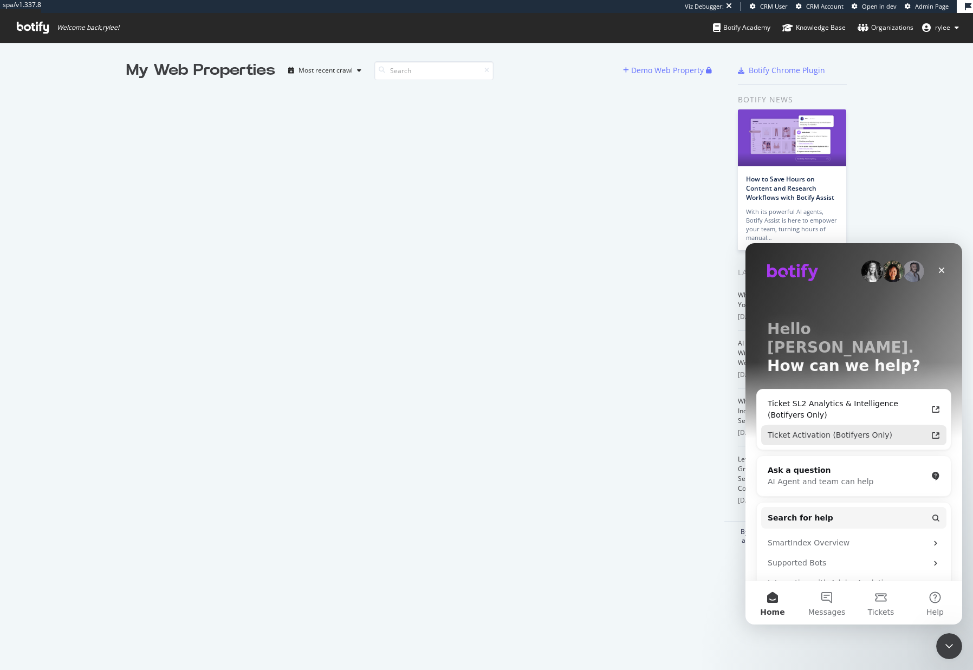
click at [850, 425] on div "Ticket Activation (Botifyers Only)" at bounding box center [853, 435] width 185 height 20
